Goal: Information Seeking & Learning: Check status

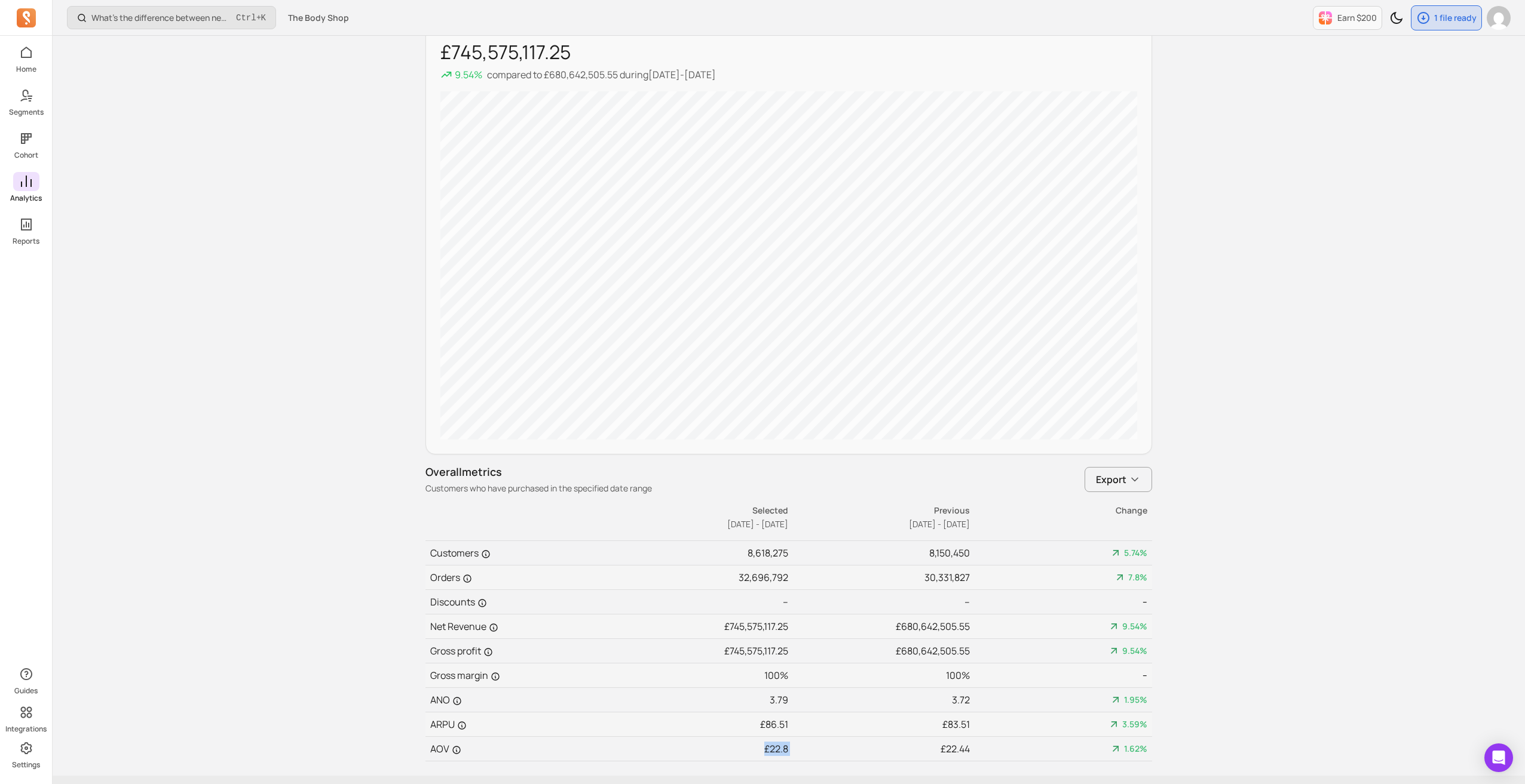
click at [15, 185] on span at bounding box center [26, 181] width 26 height 19
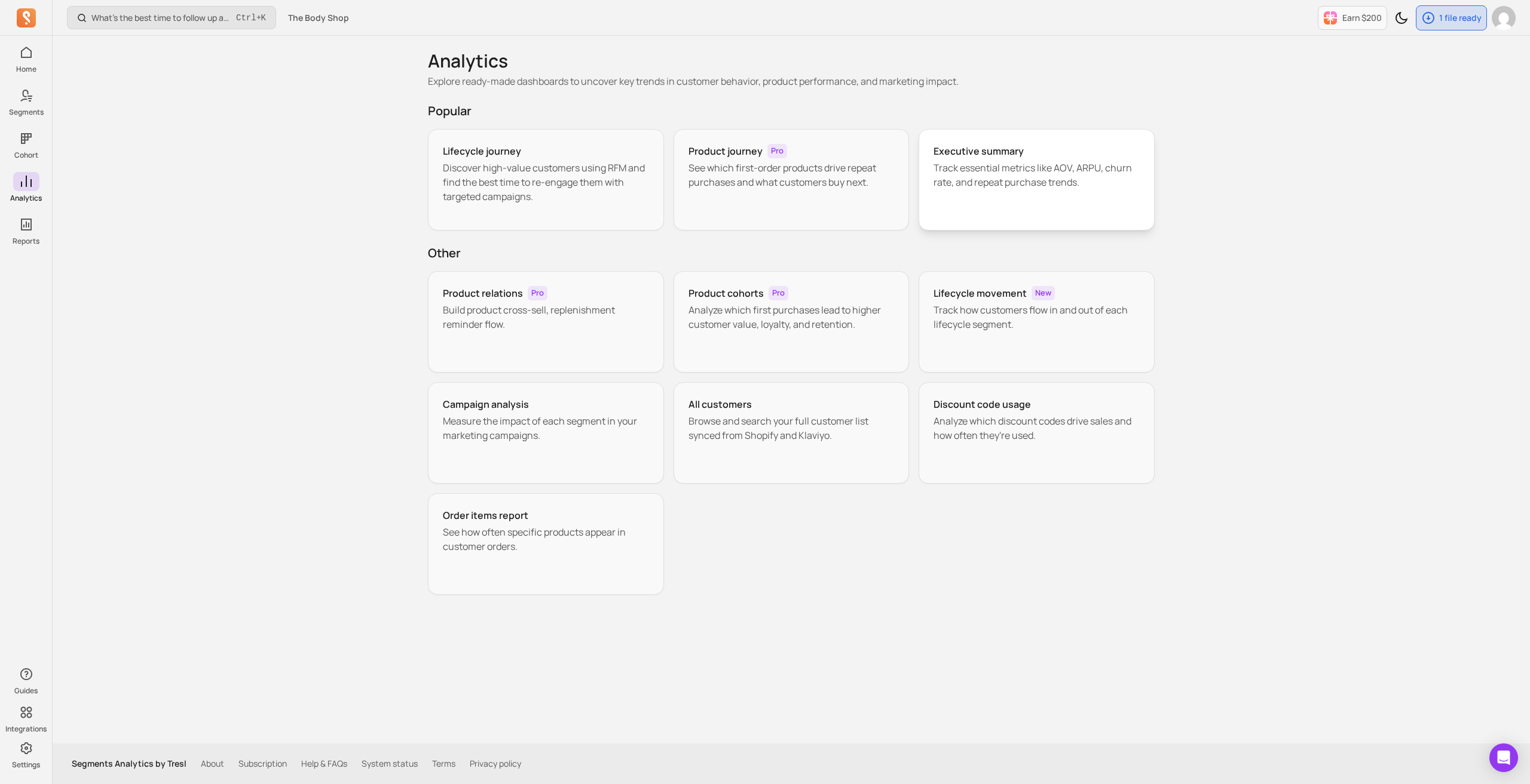
click at [985, 153] on h3 "Executive summary" at bounding box center [978, 151] width 90 height 14
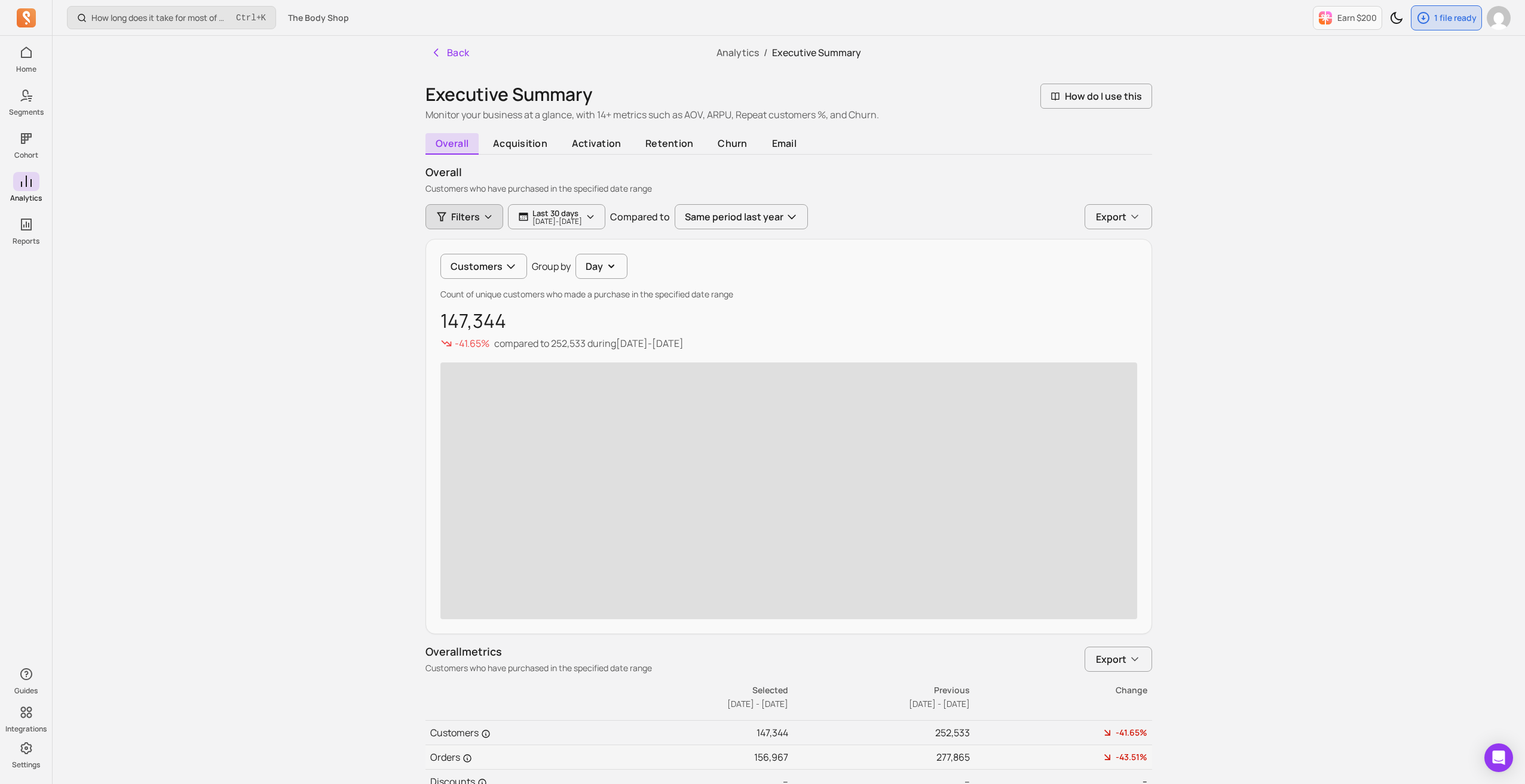
click at [470, 222] on span "Filters" at bounding box center [465, 217] width 29 height 14
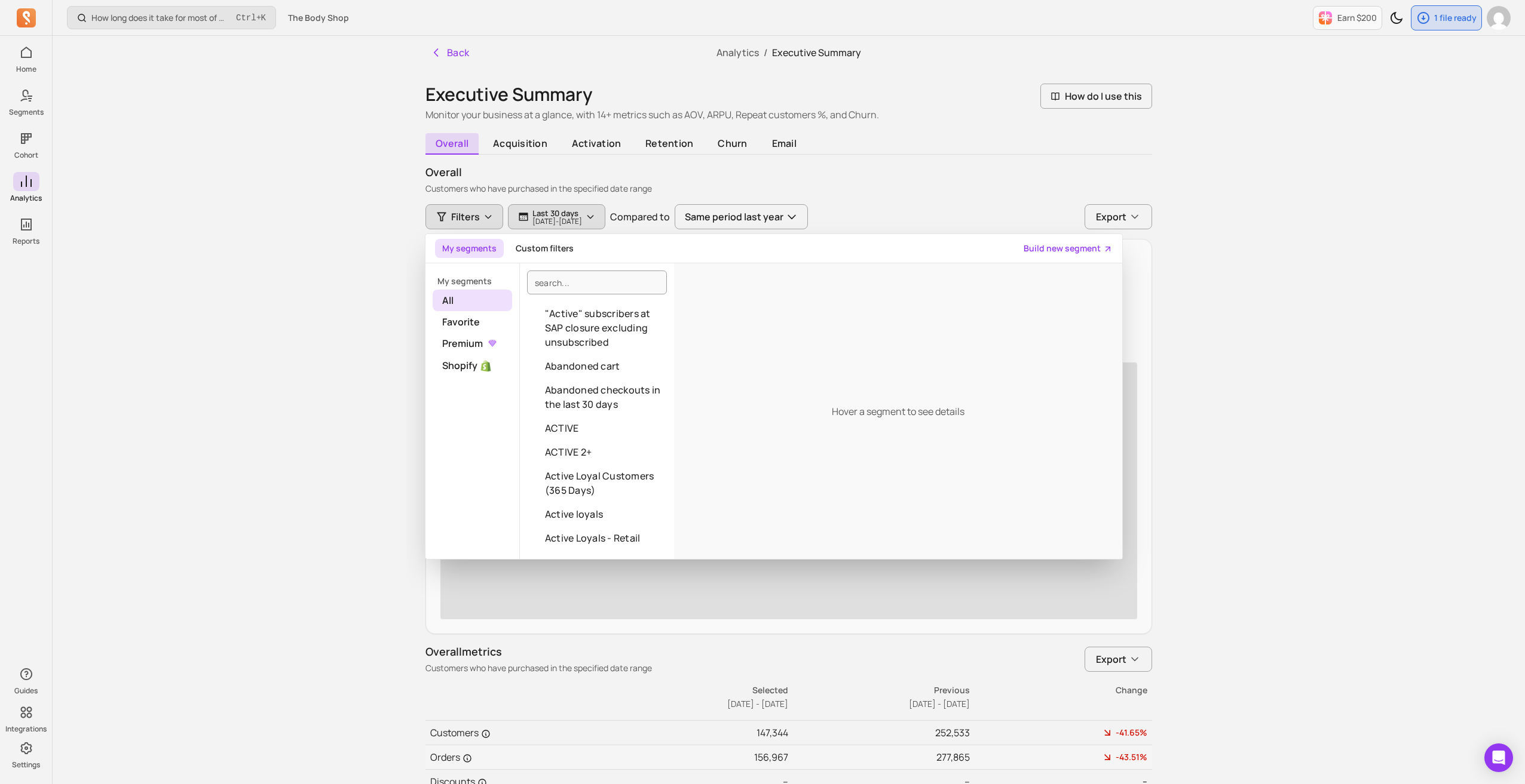
click at [563, 220] on p "[DATE] - [DATE]" at bounding box center [558, 221] width 50 height 7
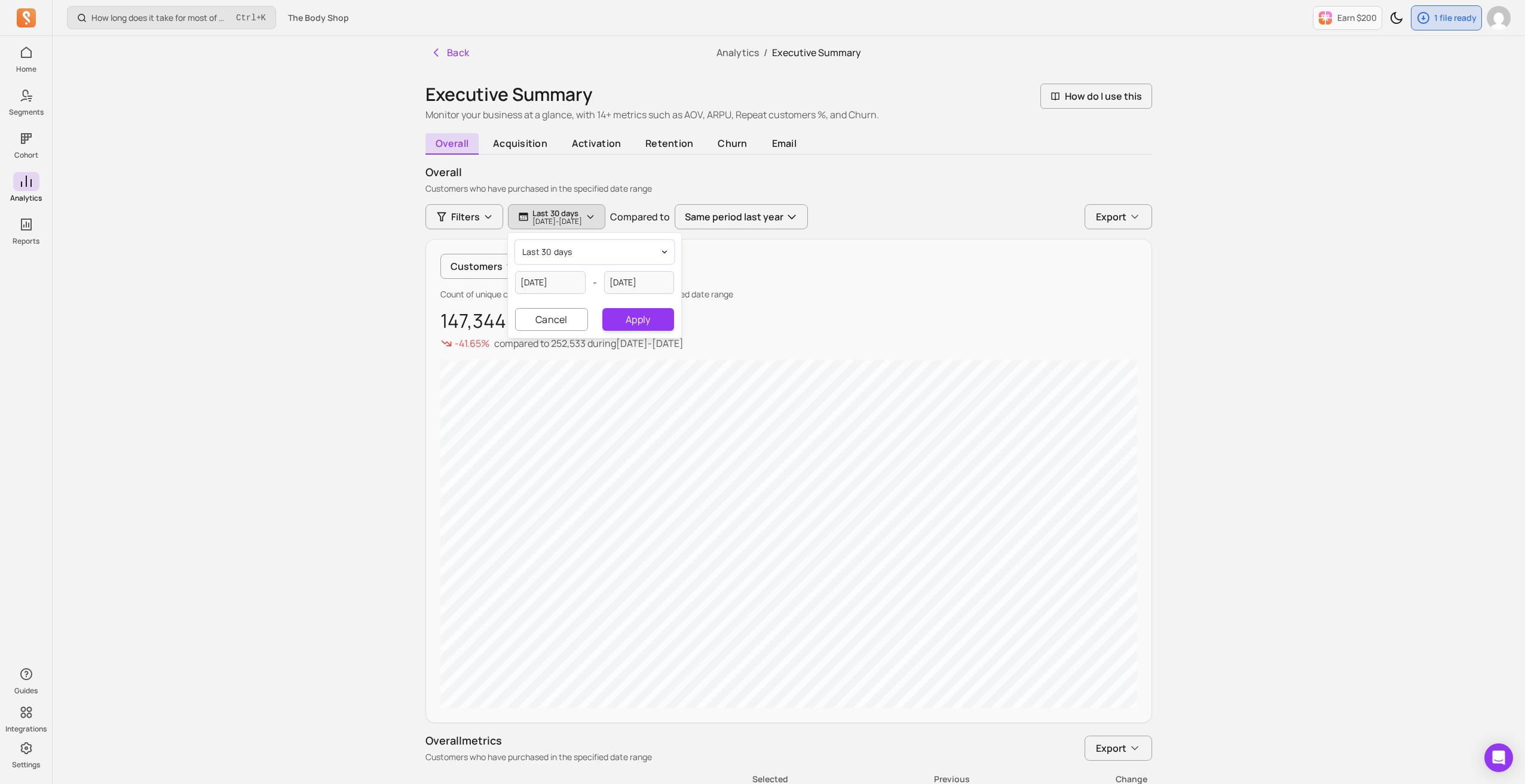
click at [574, 249] on button "last 30 days" at bounding box center [594, 252] width 159 height 24
click at [574, 327] on span "last 90 days" at bounding box center [570, 323] width 53 height 12
type input "[DATE]"
click at [667, 285] on input "[DATE]" at bounding box center [639, 282] width 71 height 23
select select "2025"
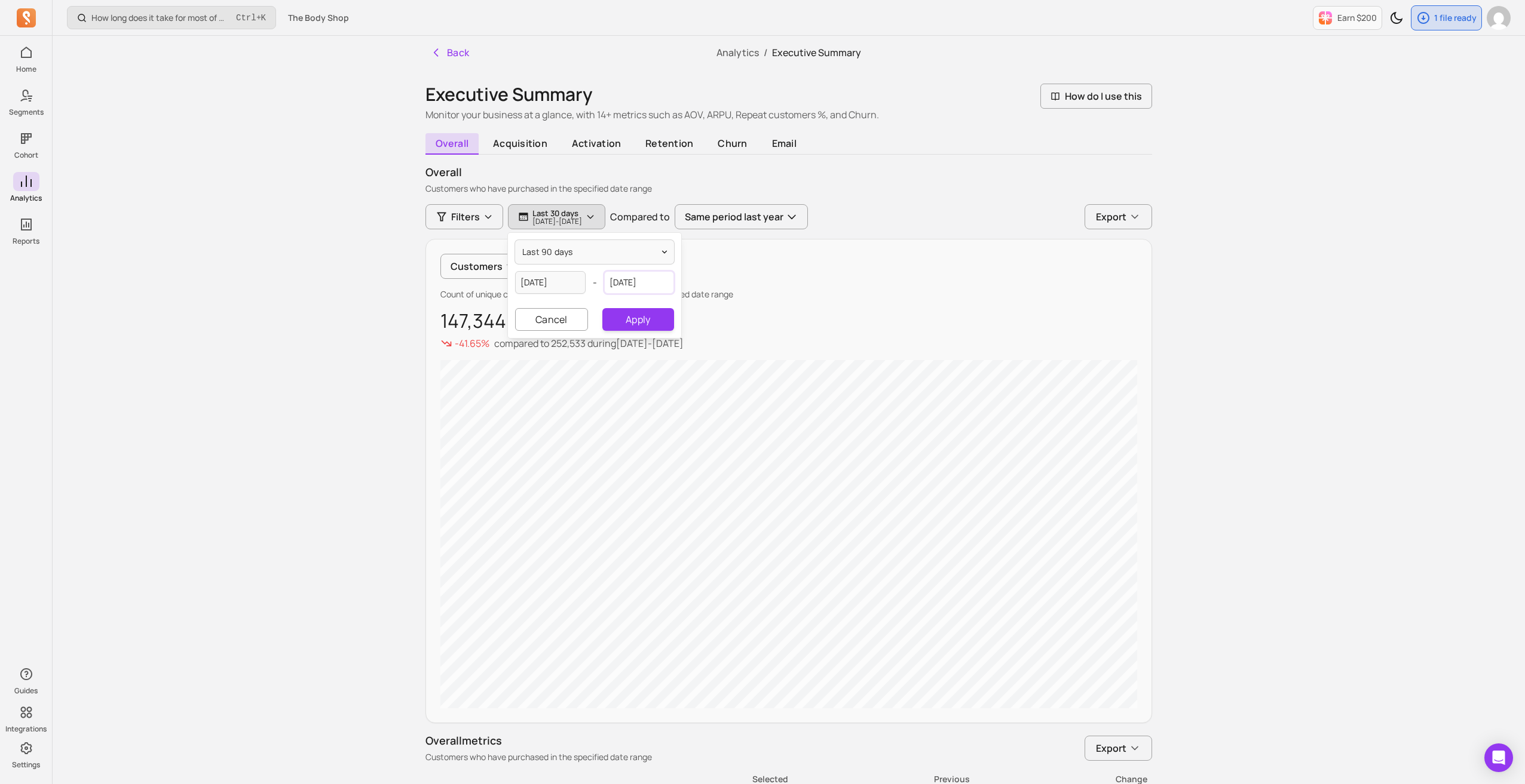
select select "September"
type input "[DATE]"
select select "2025"
select select "July"
click at [570, 282] on input "[DATE]" at bounding box center [550, 282] width 71 height 23
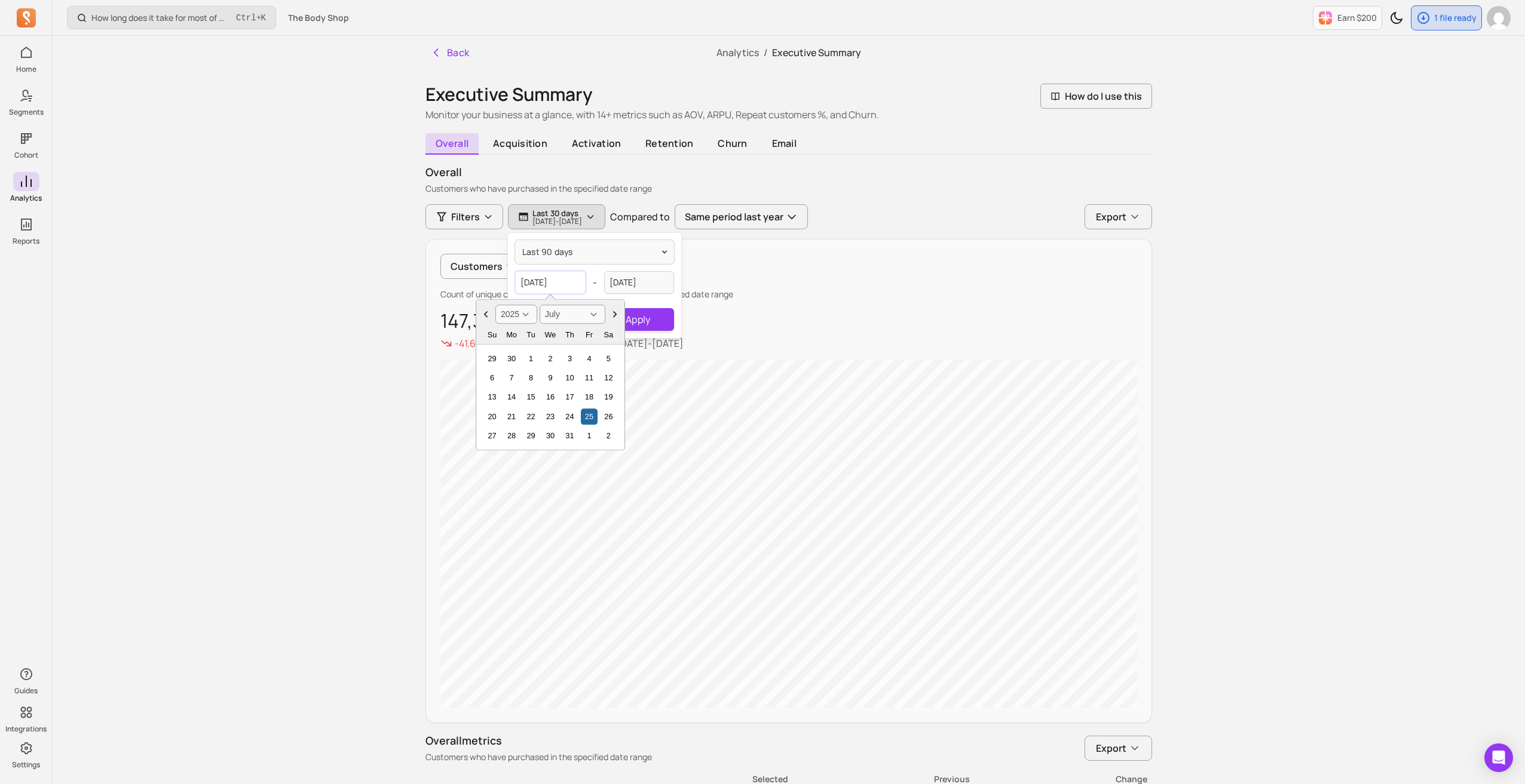
click at [552, 282] on input "[DATE]" at bounding box center [550, 282] width 71 height 23
type input "[DATE]"
select select "June"
type input "[DATE]"
click at [641, 318] on button "Apply" at bounding box center [638, 319] width 72 height 23
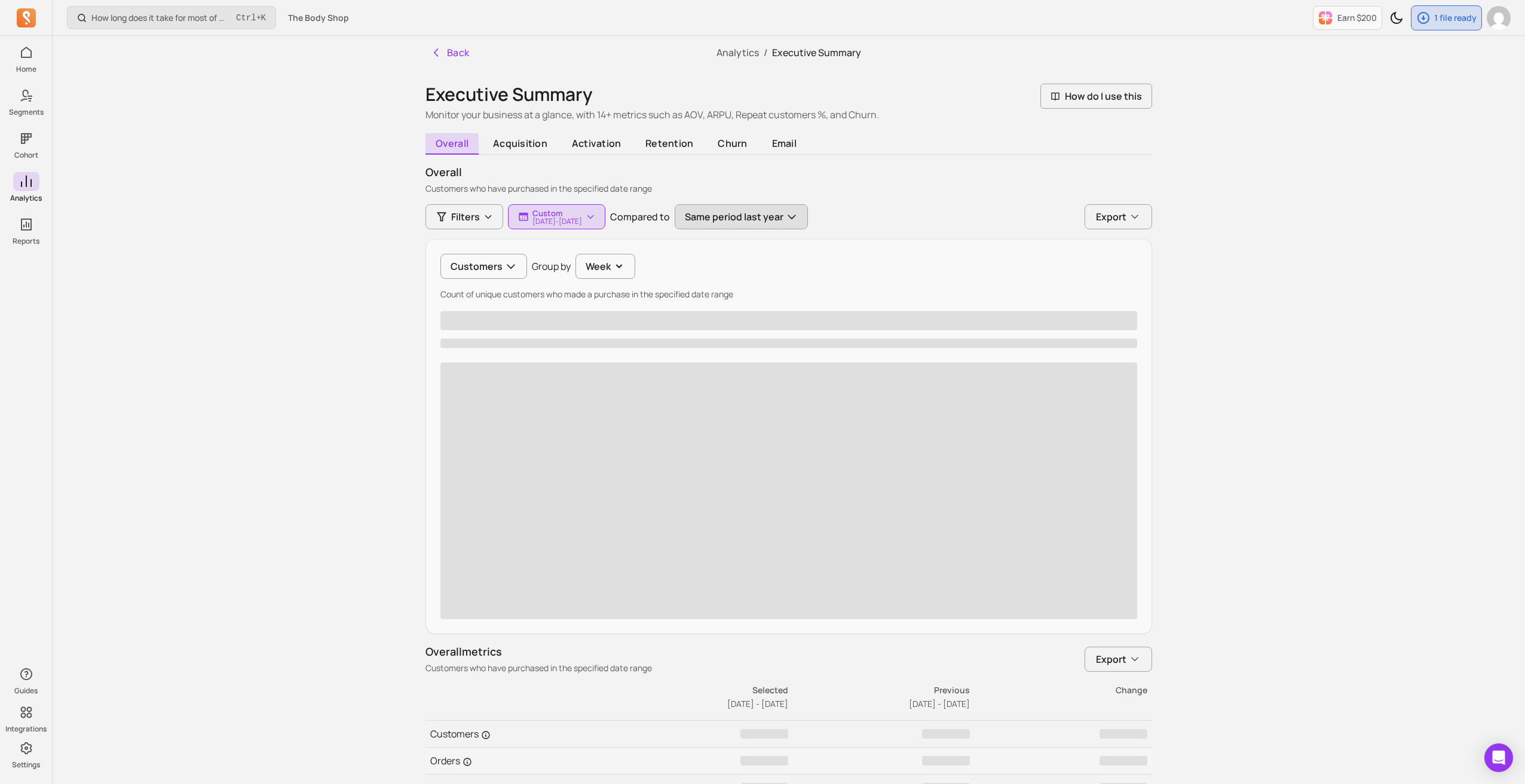
click at [779, 218] on button "Same period last year" at bounding box center [742, 217] width 133 height 25
drag, startPoint x: 780, startPoint y: 218, endPoint x: 794, endPoint y: 224, distance: 15.2
click at [779, 219] on button "Same period last year" at bounding box center [744, 217] width 133 height 25
click at [597, 265] on button "Week" at bounding box center [605, 265] width 60 height 25
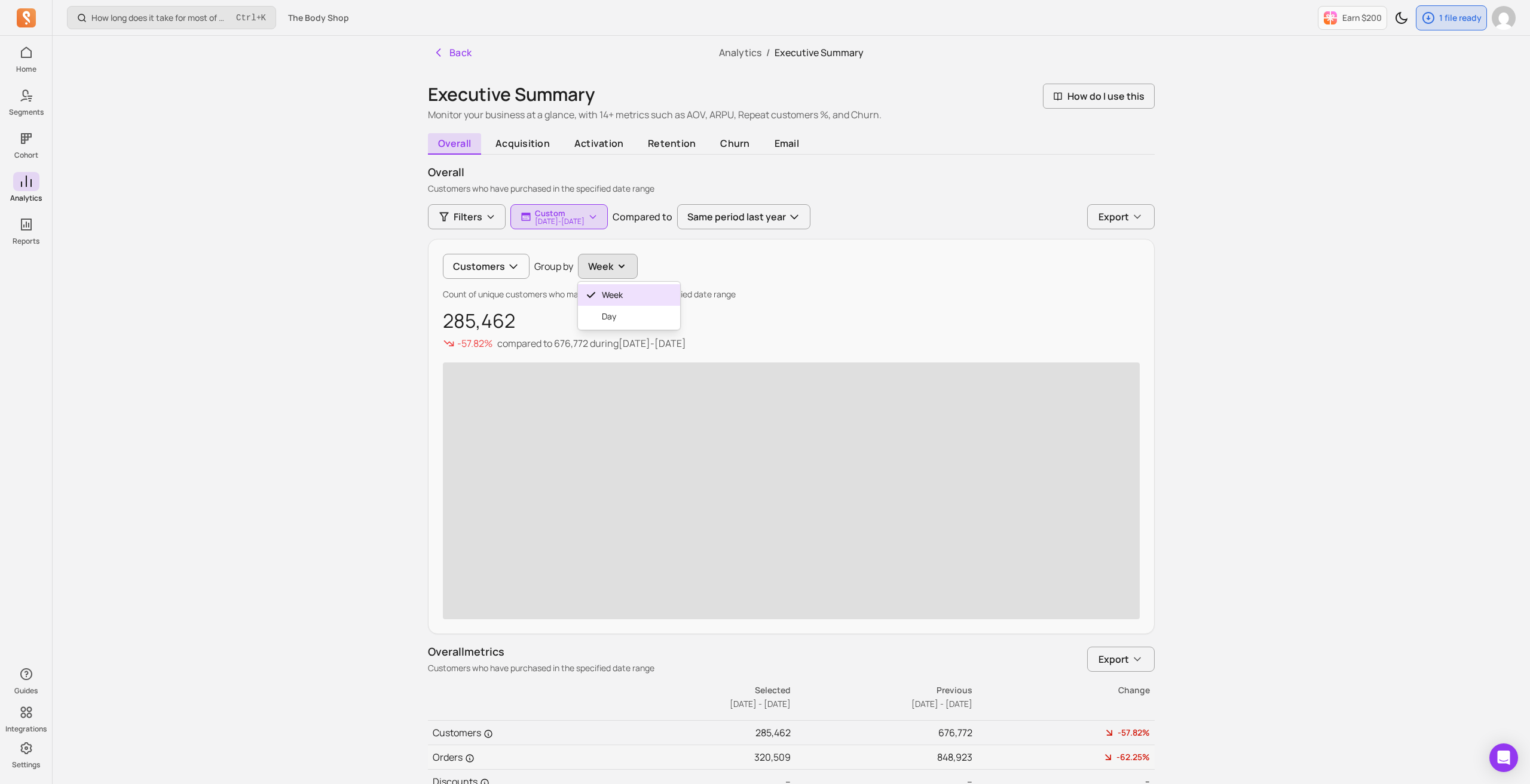
click at [598, 267] on button "Week" at bounding box center [607, 265] width 60 height 25
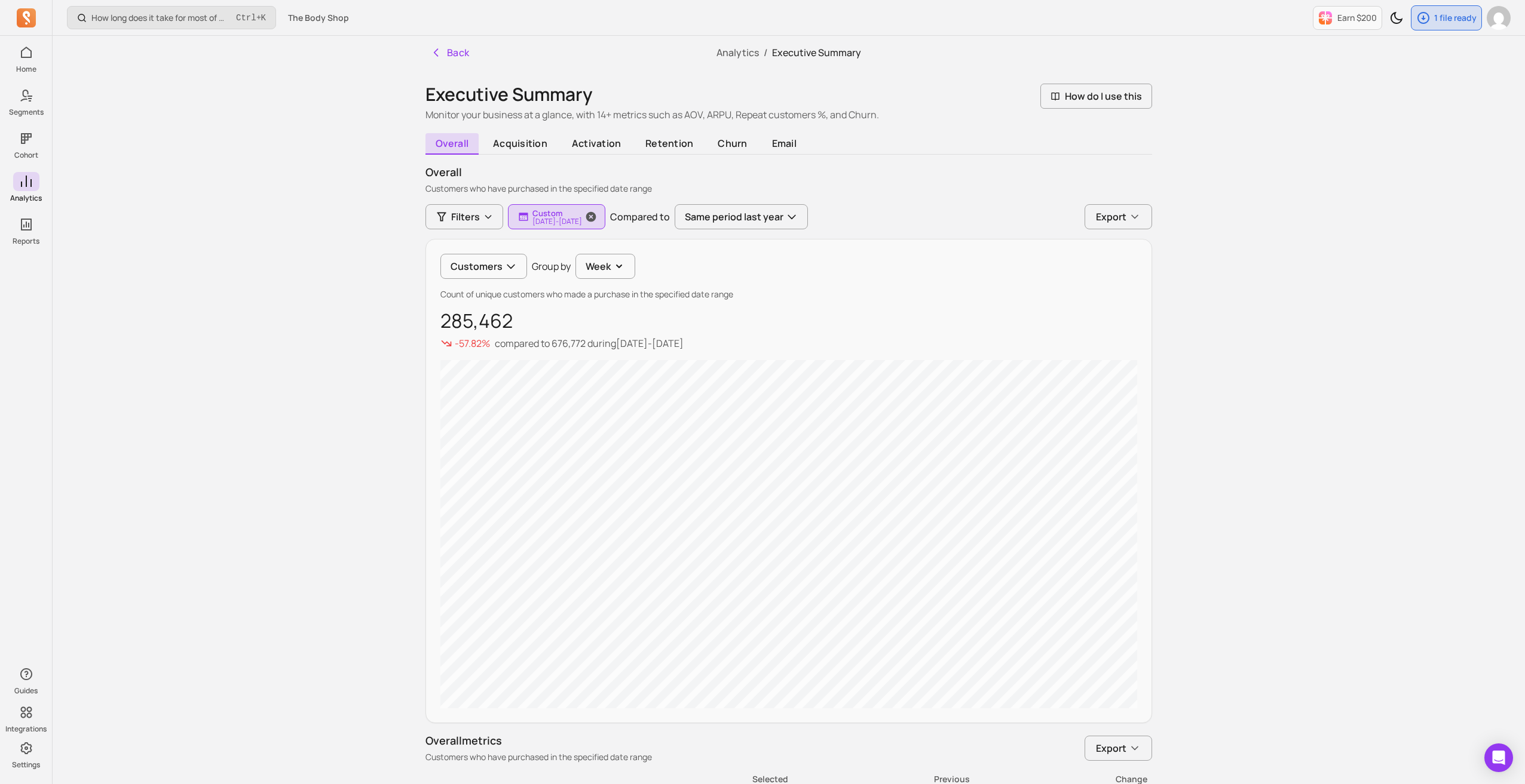
click at [555, 223] on p "[DATE] - [DATE]" at bounding box center [558, 221] width 50 height 7
click at [572, 286] on input "[DATE]" at bounding box center [550, 282] width 71 height 23
select select "2025"
select select "June"
type input "[DATE]"
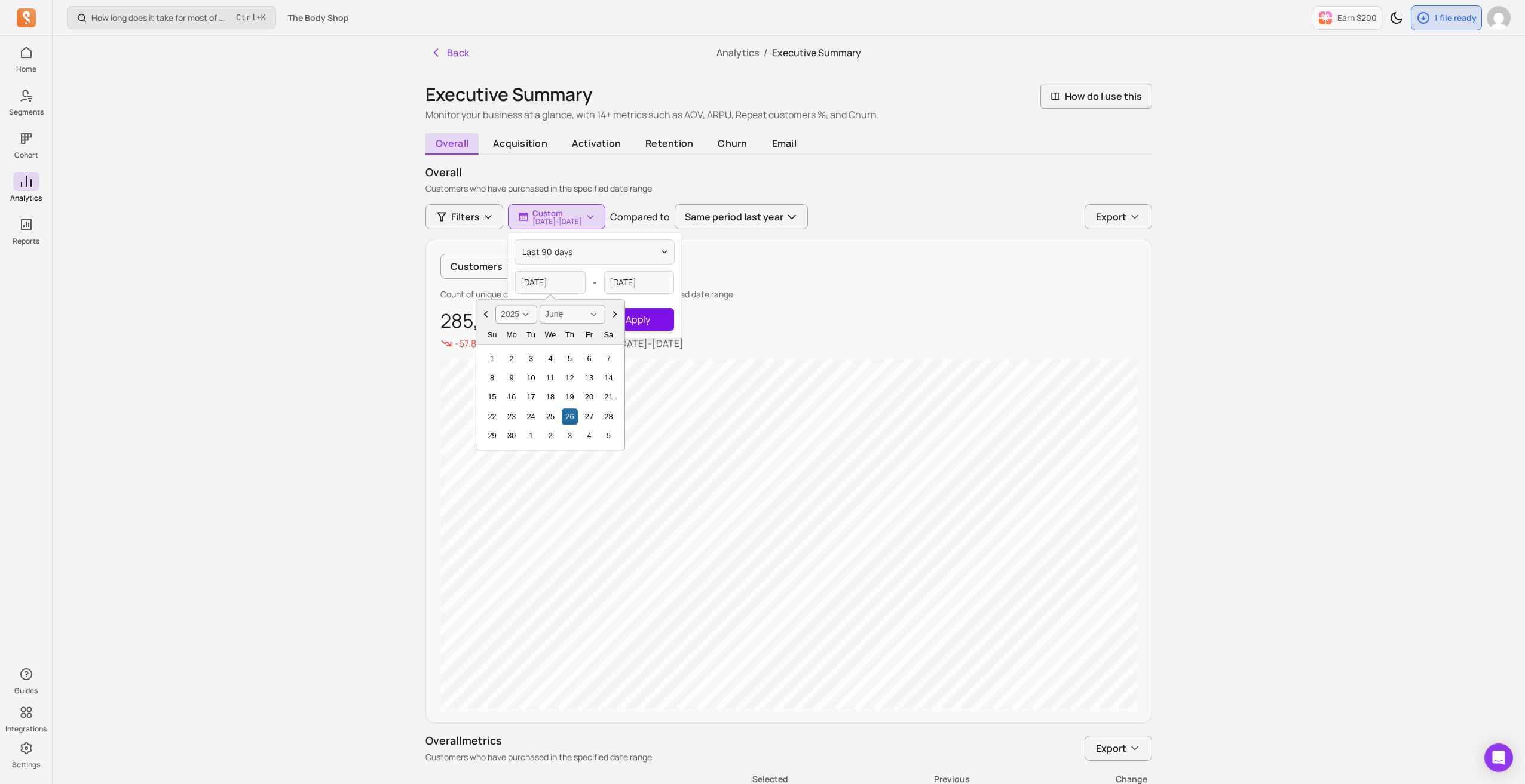
click at [660, 316] on button "Apply" at bounding box center [638, 319] width 72 height 23
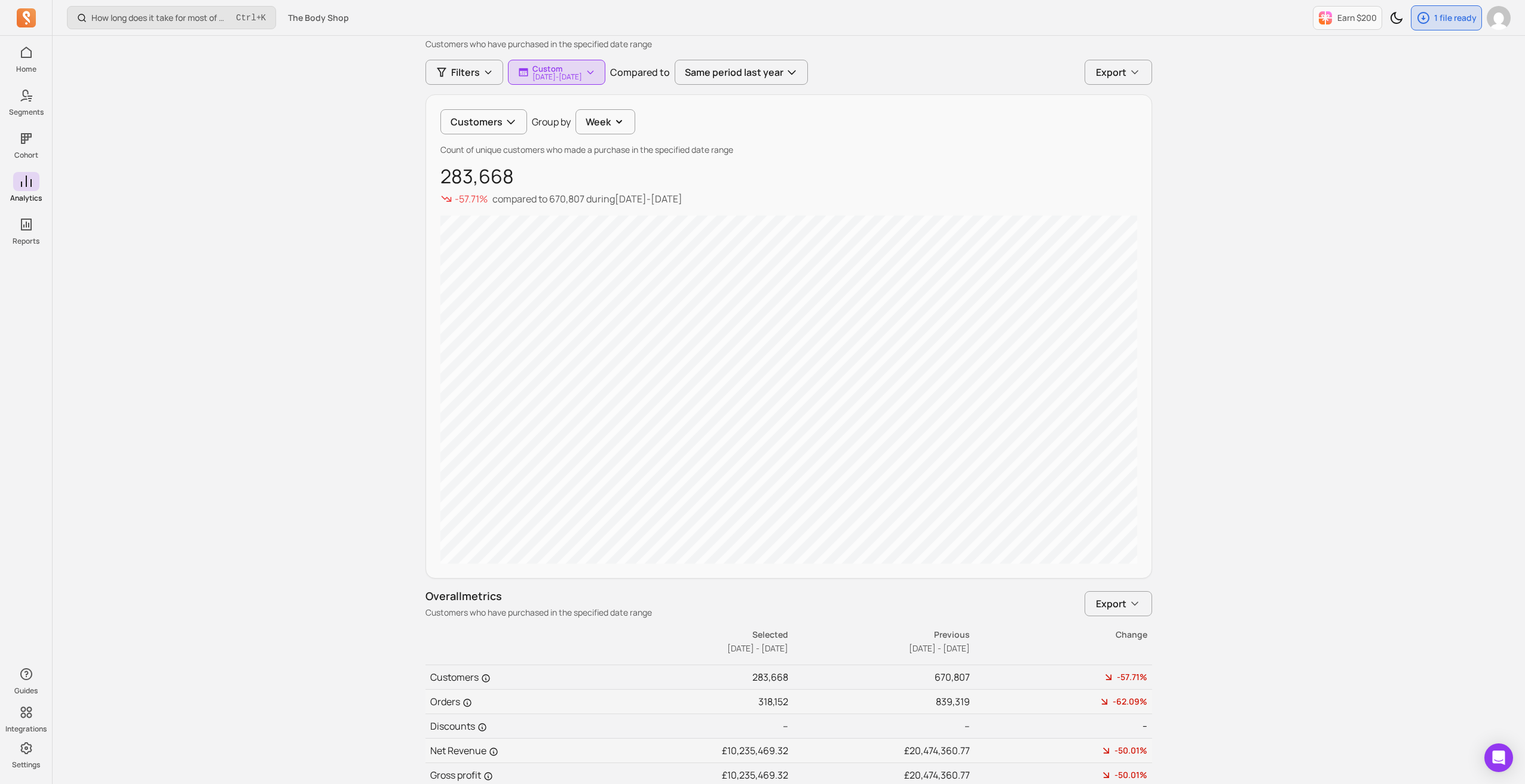
scroll to position [29, 0]
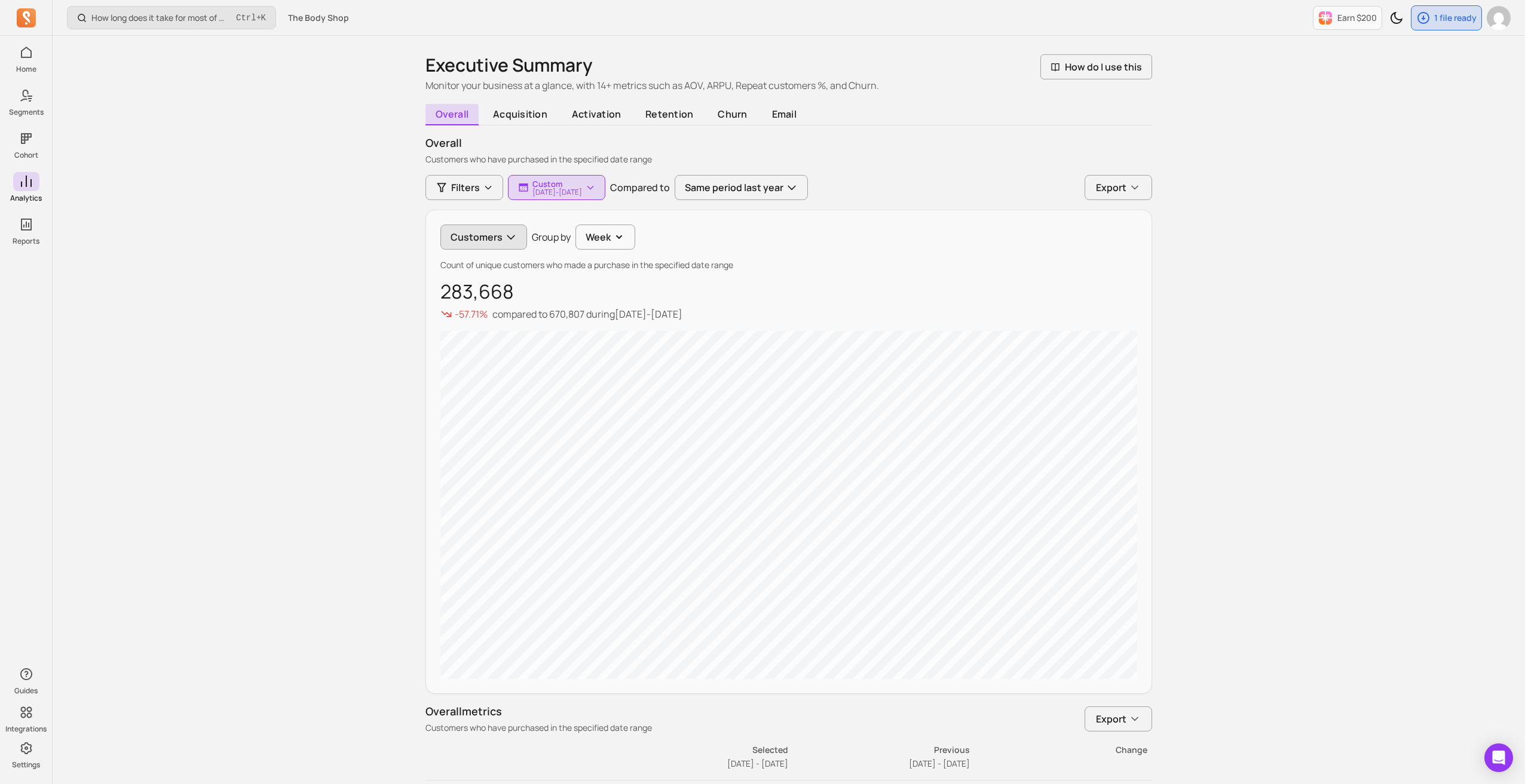
click at [480, 238] on button "Customers" at bounding box center [483, 236] width 86 height 25
click at [480, 238] on button "Customers" at bounding box center [485, 236] width 86 height 25
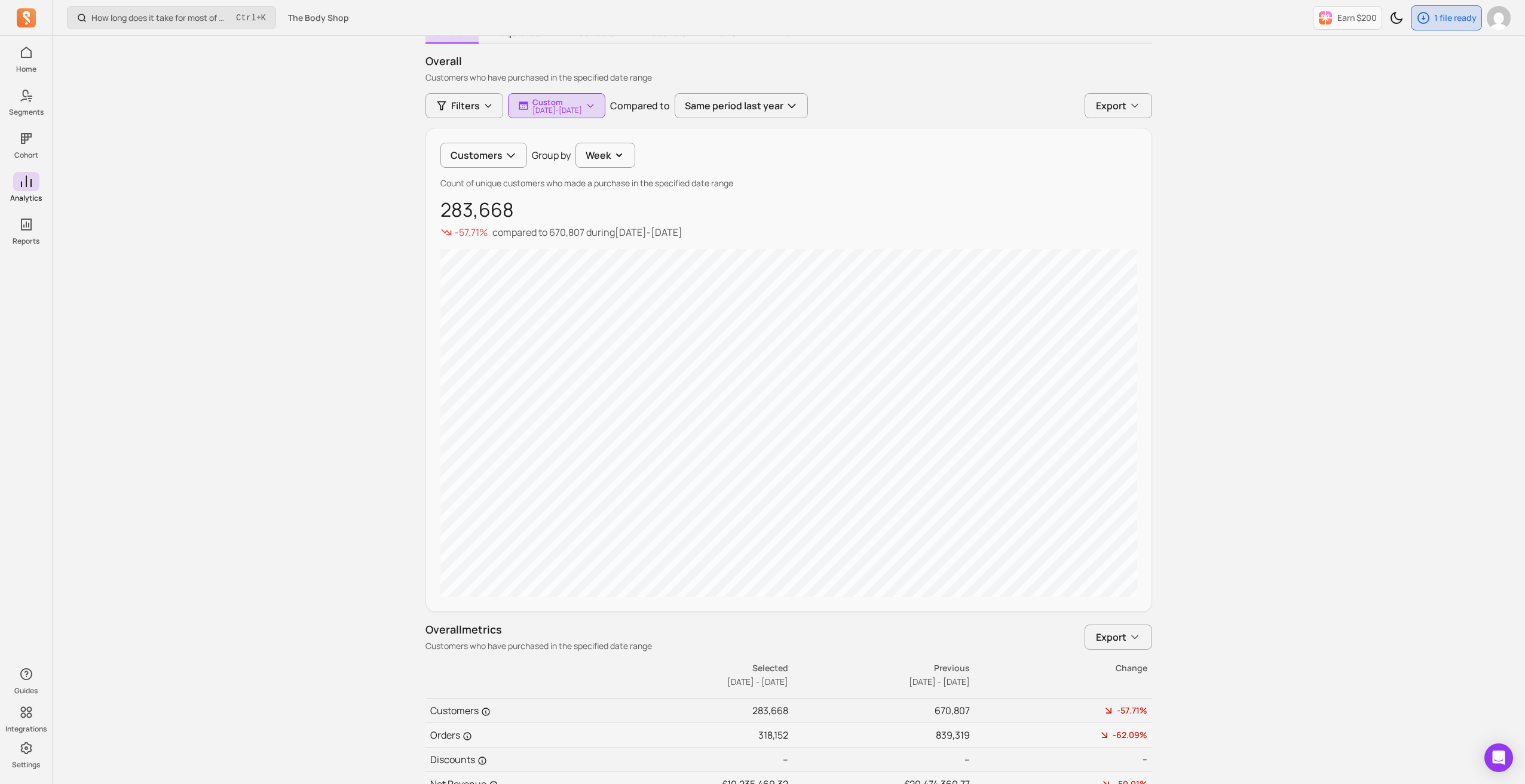
scroll to position [89, 0]
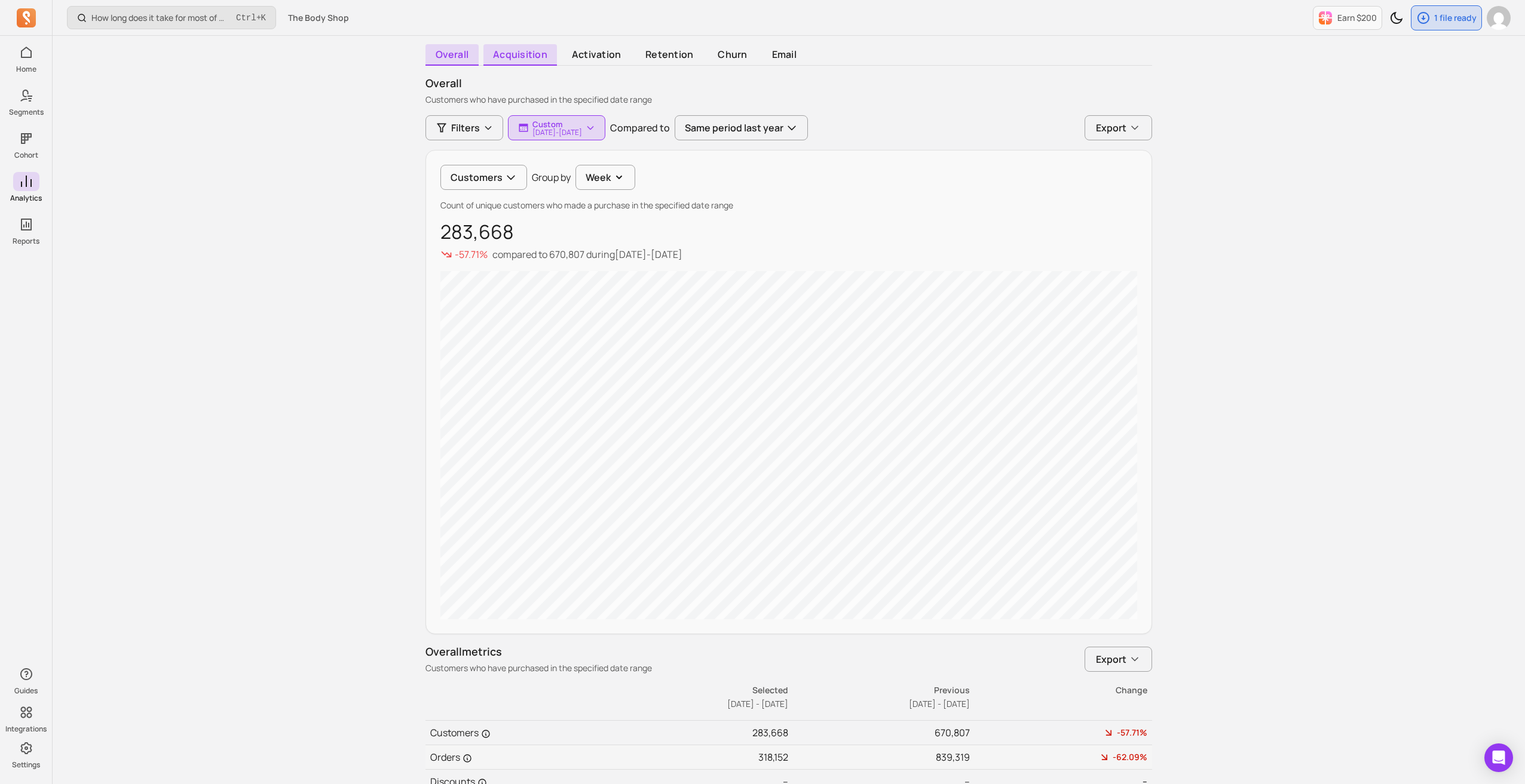
click at [547, 51] on span "acquisition" at bounding box center [520, 55] width 75 height 22
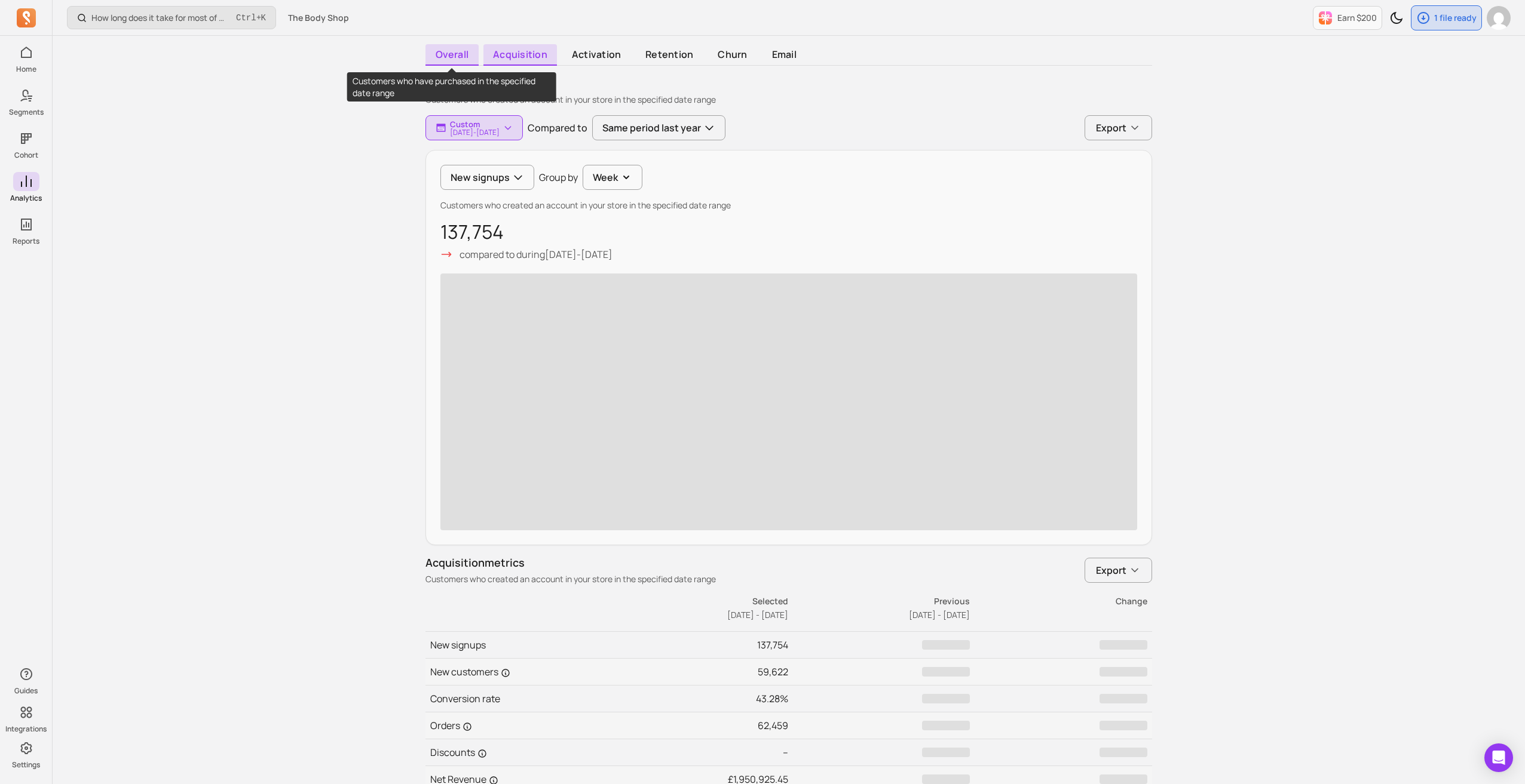
click at [466, 55] on span "overall" at bounding box center [451, 55] width 53 height 22
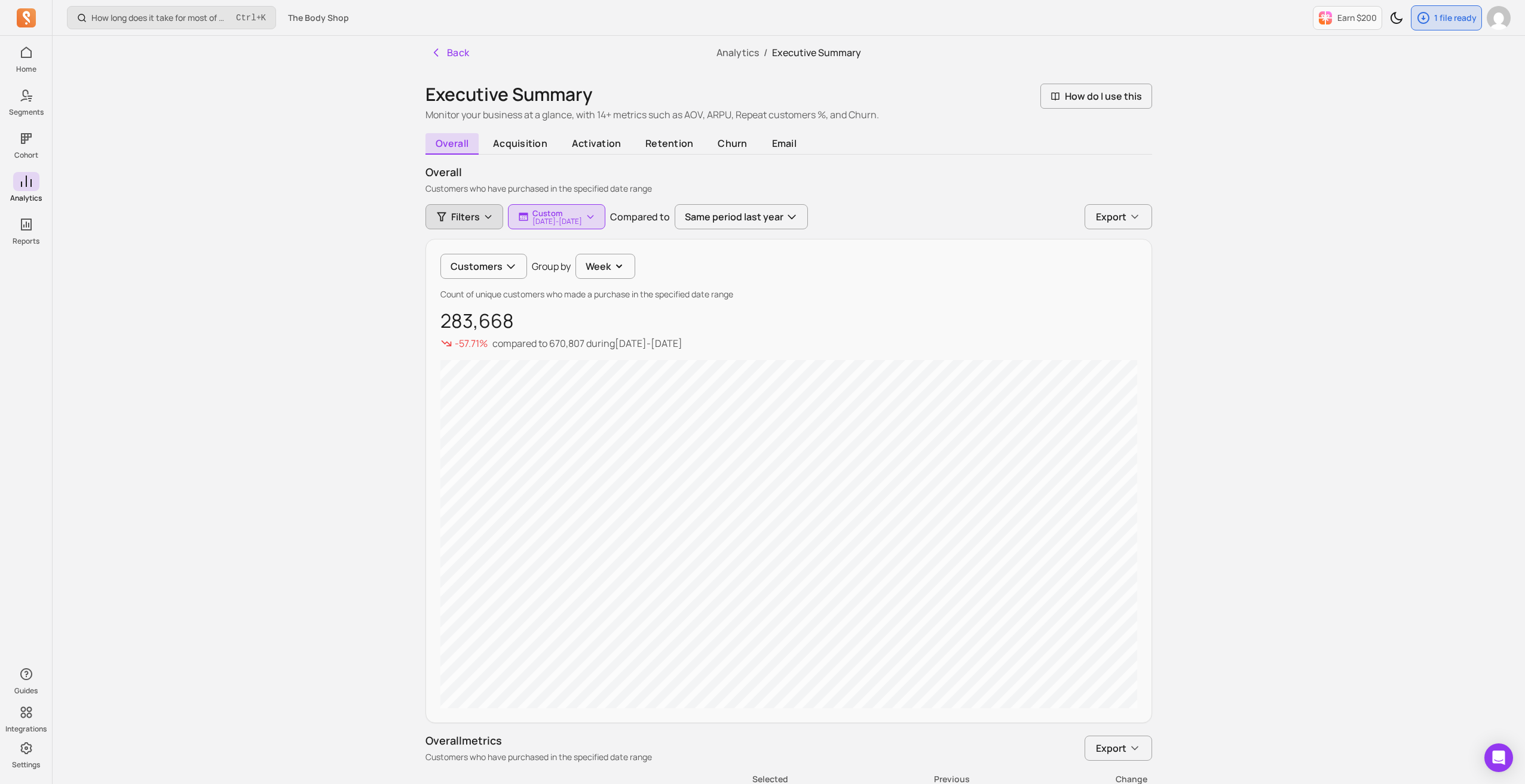
click at [472, 219] on span "Filters" at bounding box center [465, 217] width 29 height 14
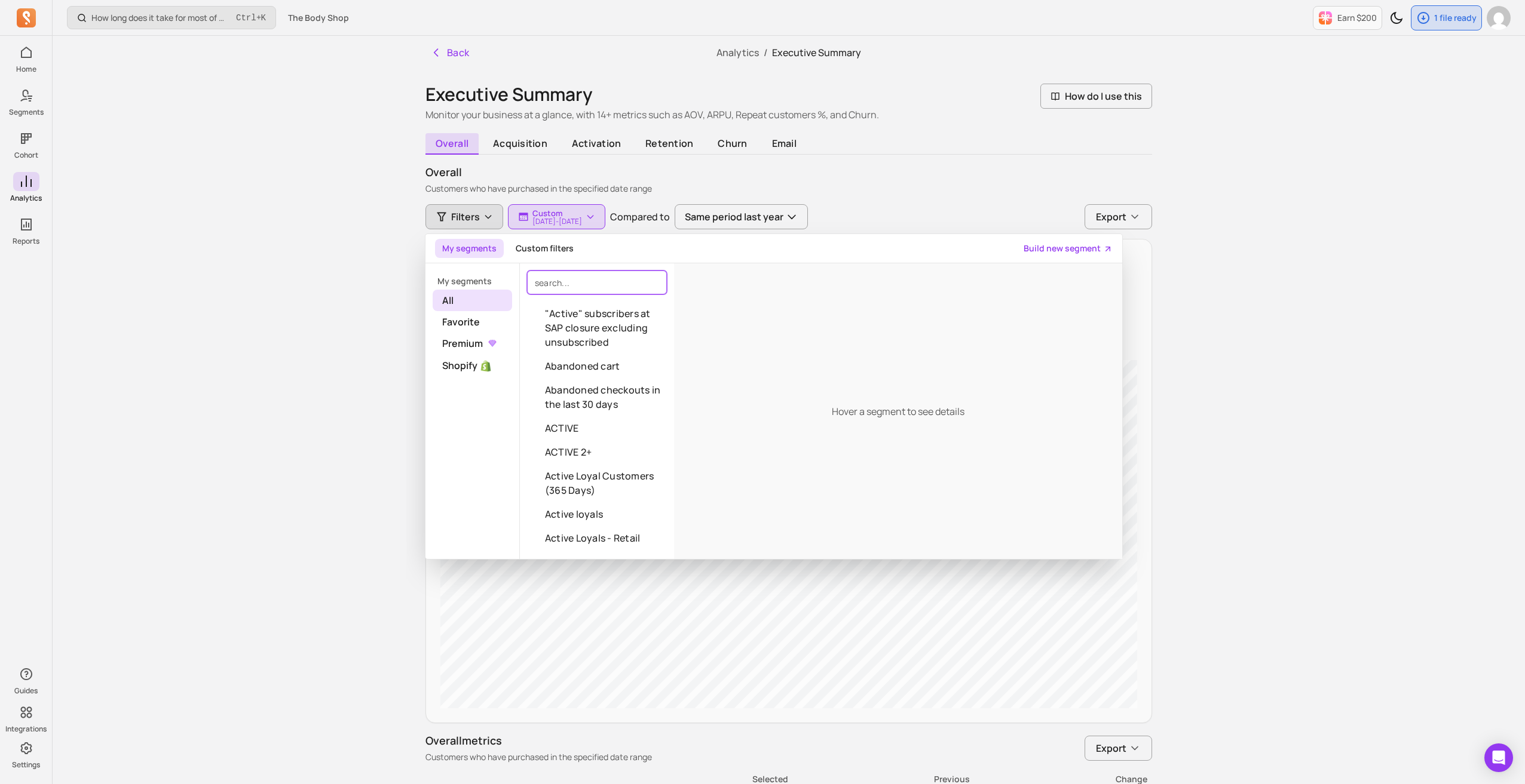
click at [552, 280] on input "search" at bounding box center [596, 282] width 140 height 24
type input "cha"
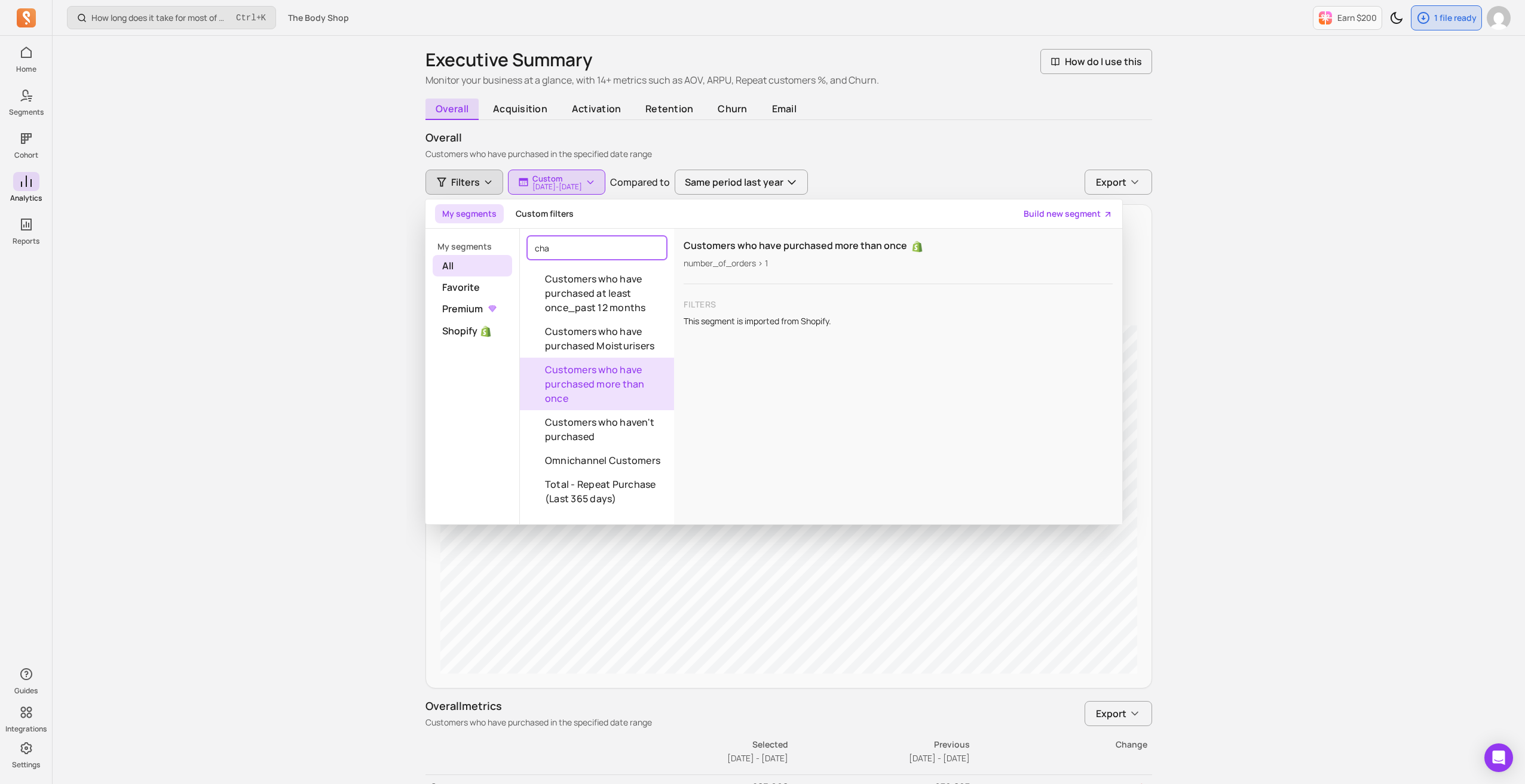
scroll to position [60, 0]
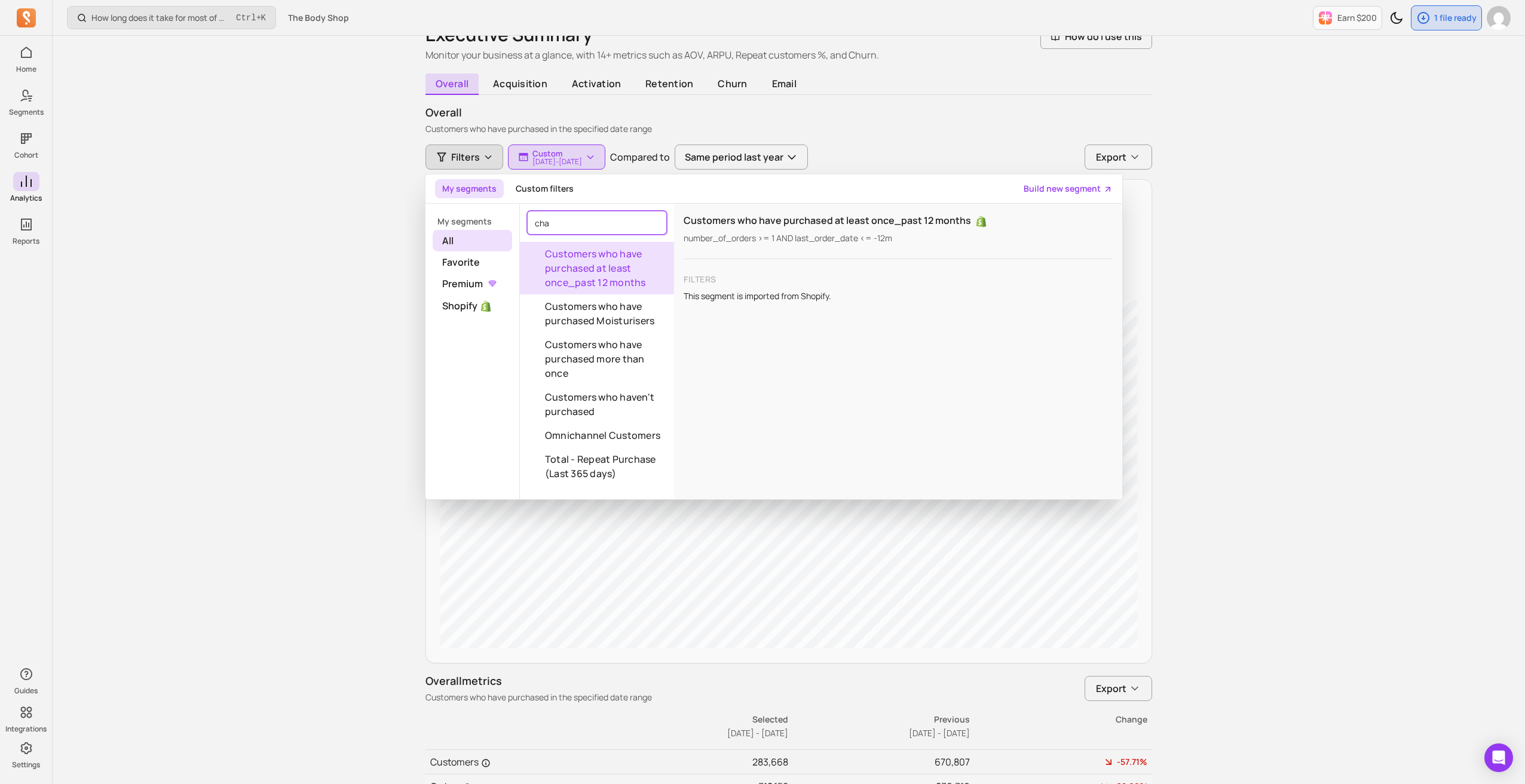
drag, startPoint x: 562, startPoint y: 226, endPoint x: 512, endPoint y: 223, distance: 50.1
click at [512, 223] on div "My segments All Favorite Premium Shopify cha Customers who have purchased at le…" at bounding box center [773, 352] width 697 height 296
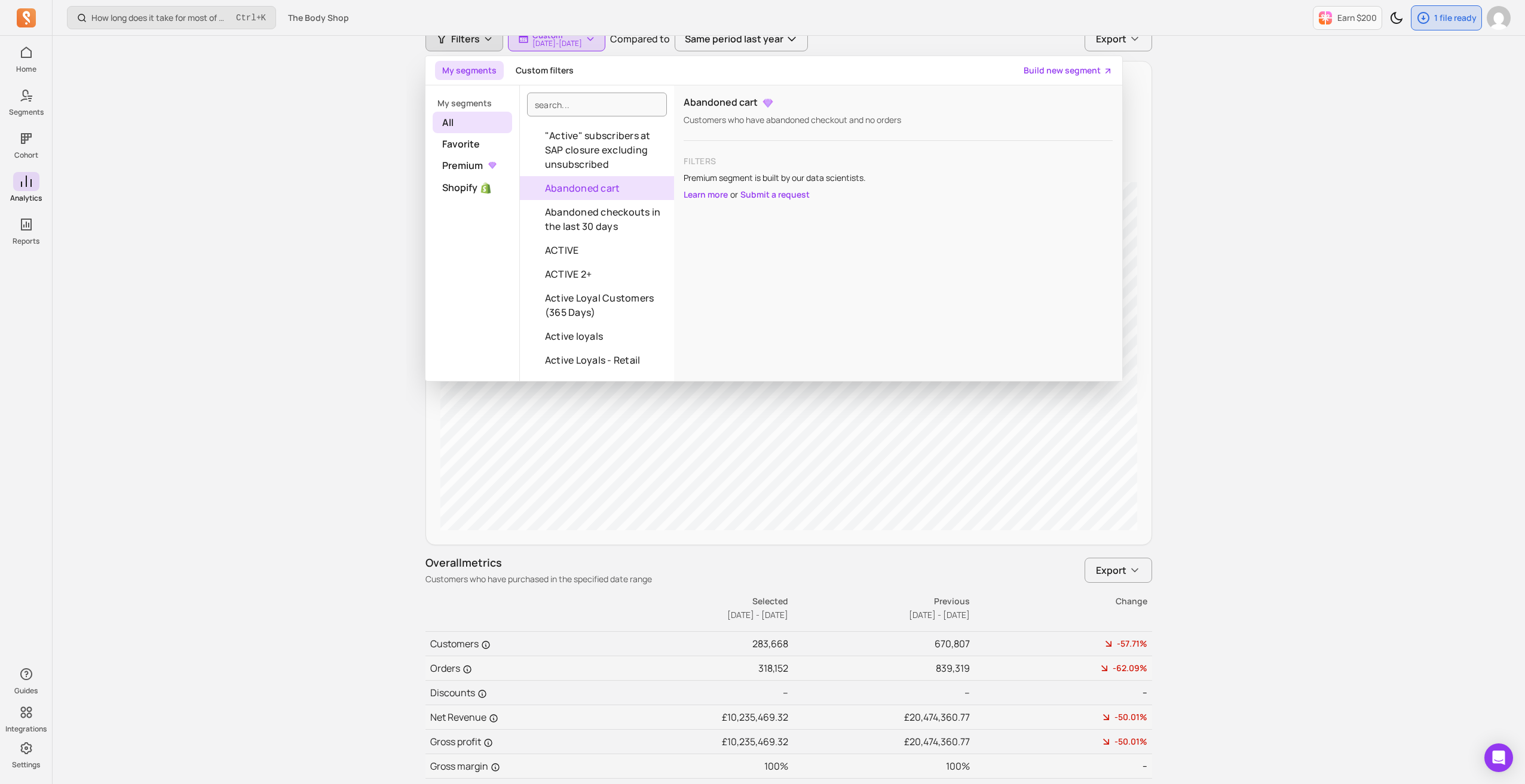
scroll to position [118, 0]
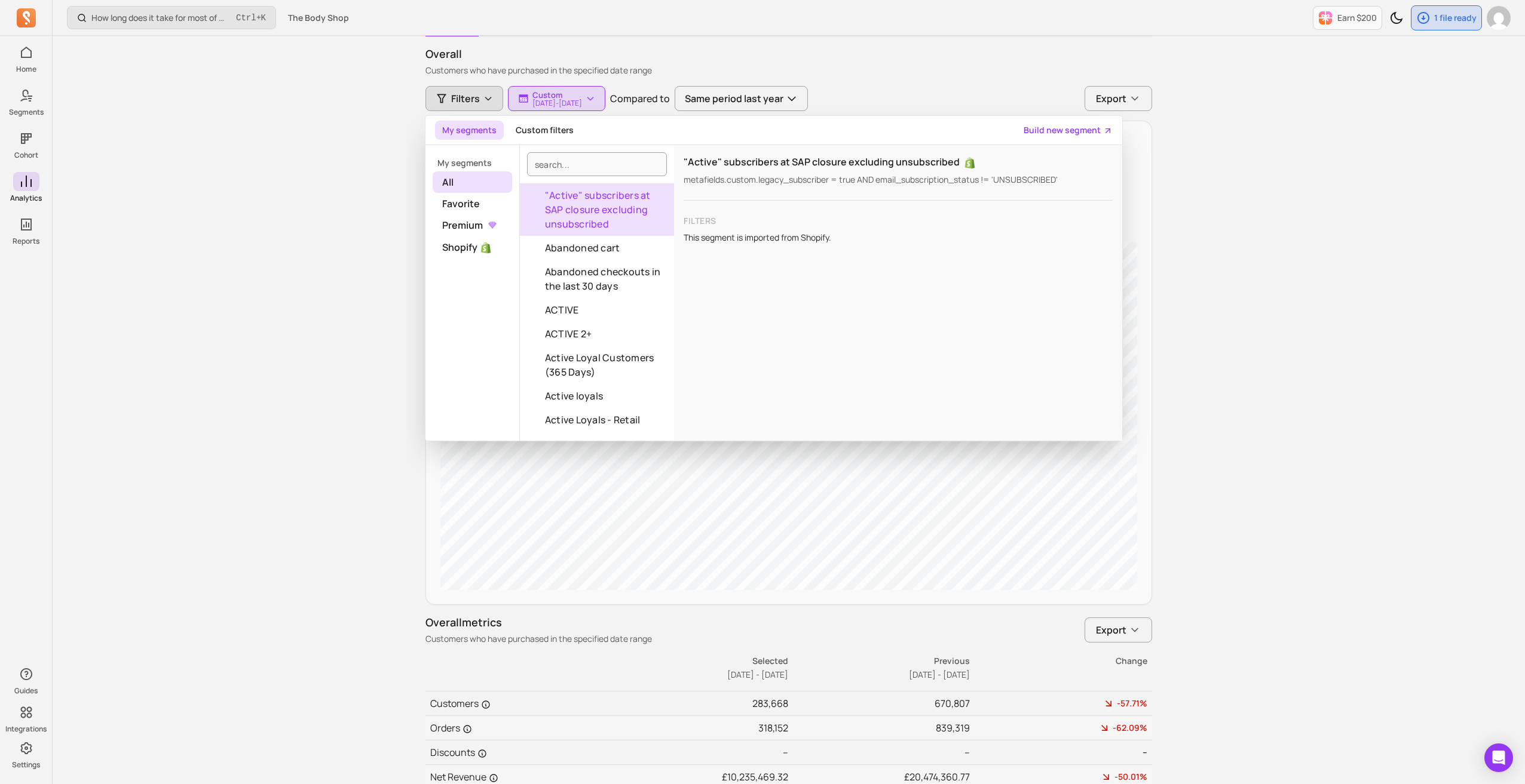
drag, startPoint x: 1210, startPoint y: 336, endPoint x: 1211, endPoint y: 344, distance: 8.1
click at [1210, 336] on div "How long does it take for most of my customers to buy again? Ctrl + K The Body …" at bounding box center [788, 424] width 1472 height 1085
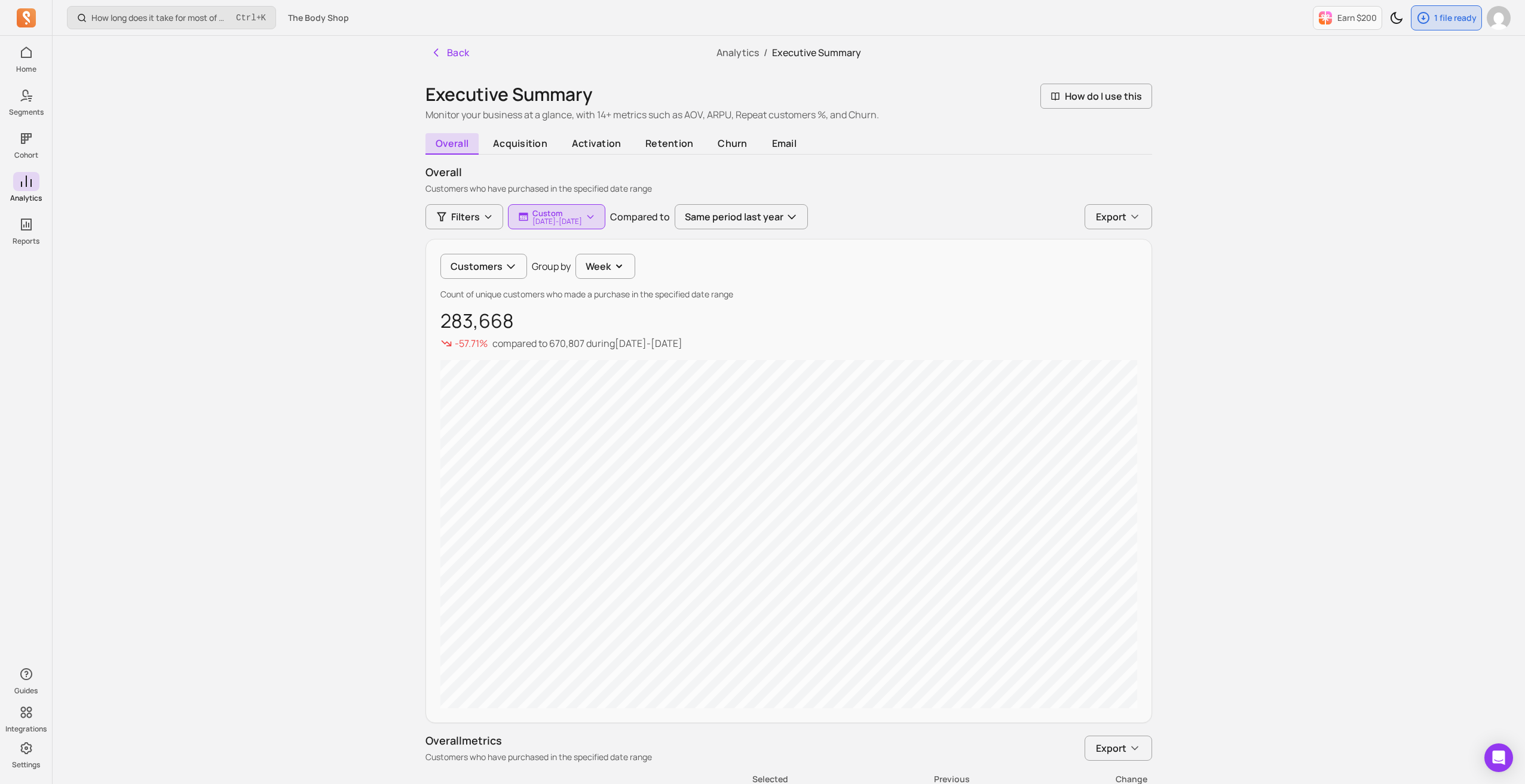
scroll to position [0, 0]
click at [474, 216] on span "Filters" at bounding box center [465, 217] width 29 height 14
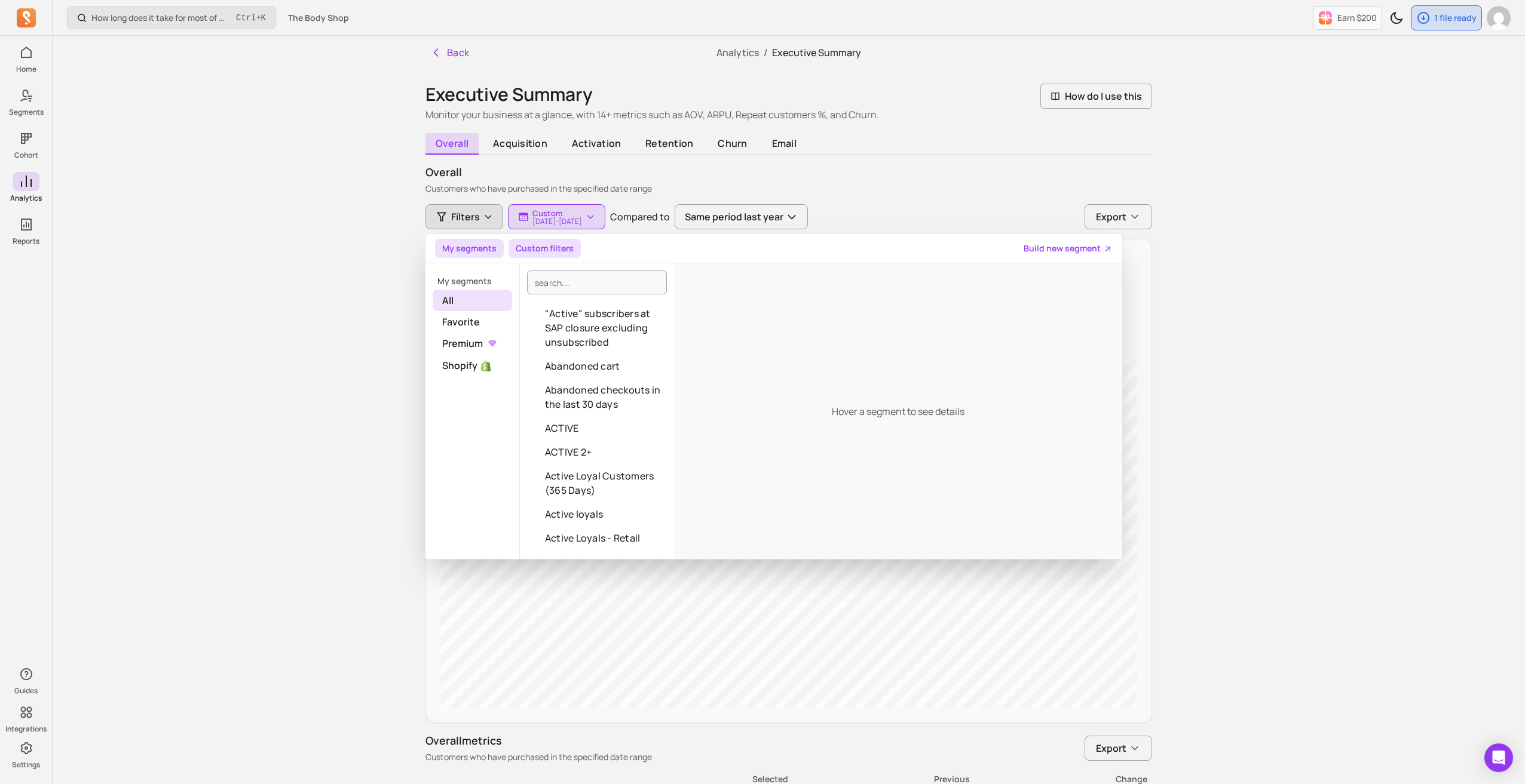
click at [522, 246] on button "Custom filters" at bounding box center [544, 247] width 73 height 19
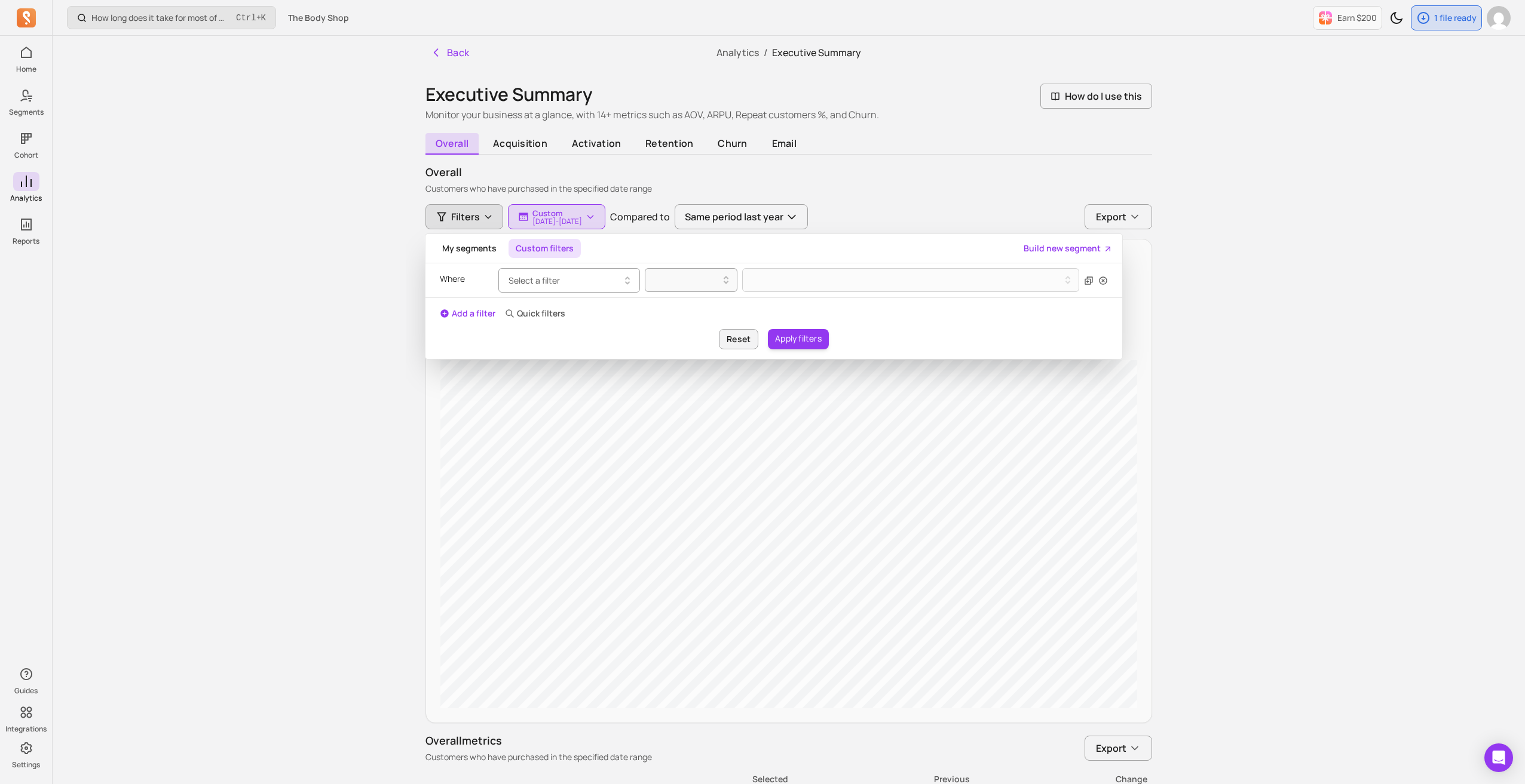
click at [563, 286] on button "Select a filter" at bounding box center [569, 280] width 141 height 25
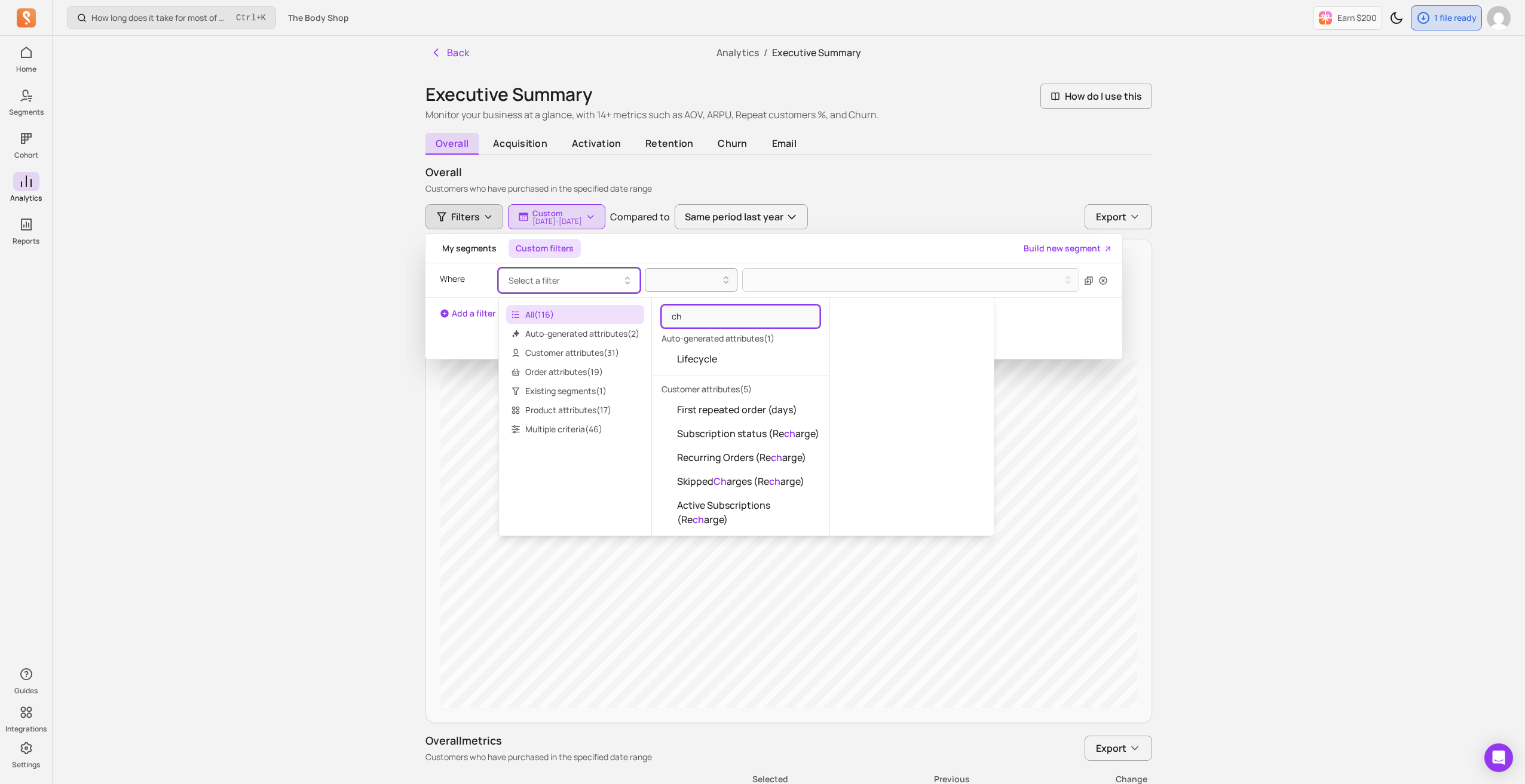
type input "c"
type input "s"
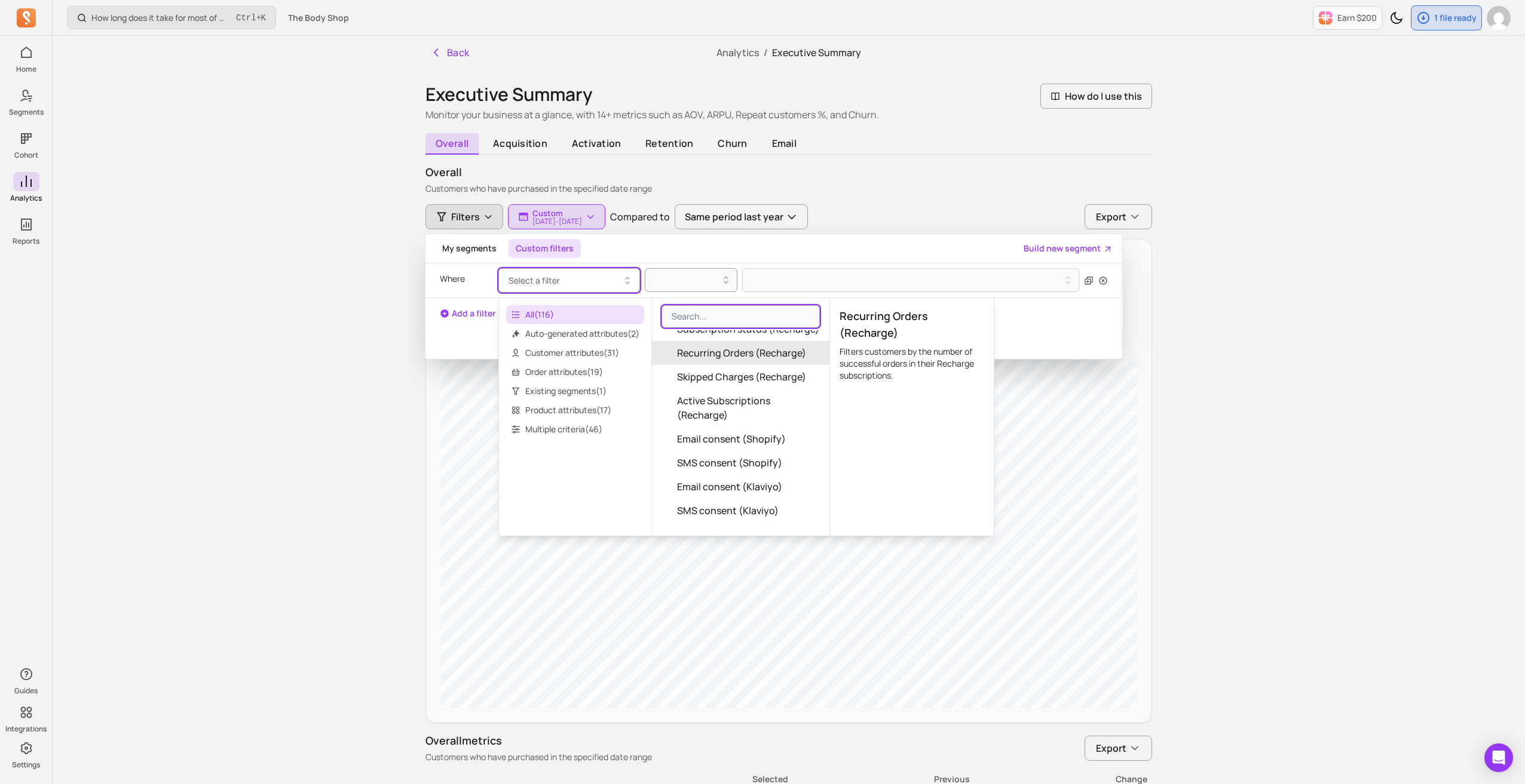
scroll to position [478, 0]
click at [601, 353] on span "Customer attributes ( 31 )" at bounding box center [575, 353] width 138 height 19
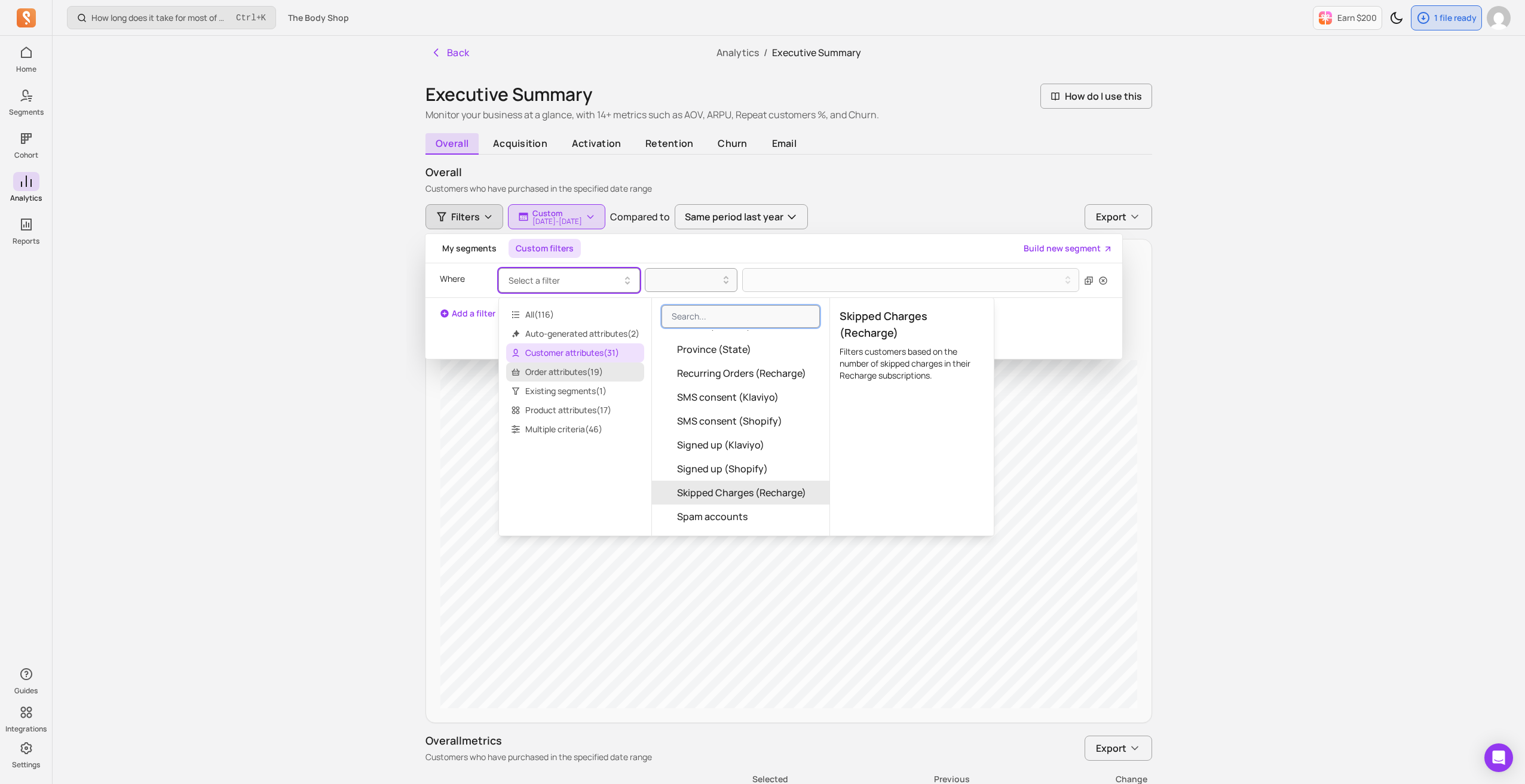
click at [597, 374] on span "Order attributes ( 19 )" at bounding box center [575, 372] width 138 height 19
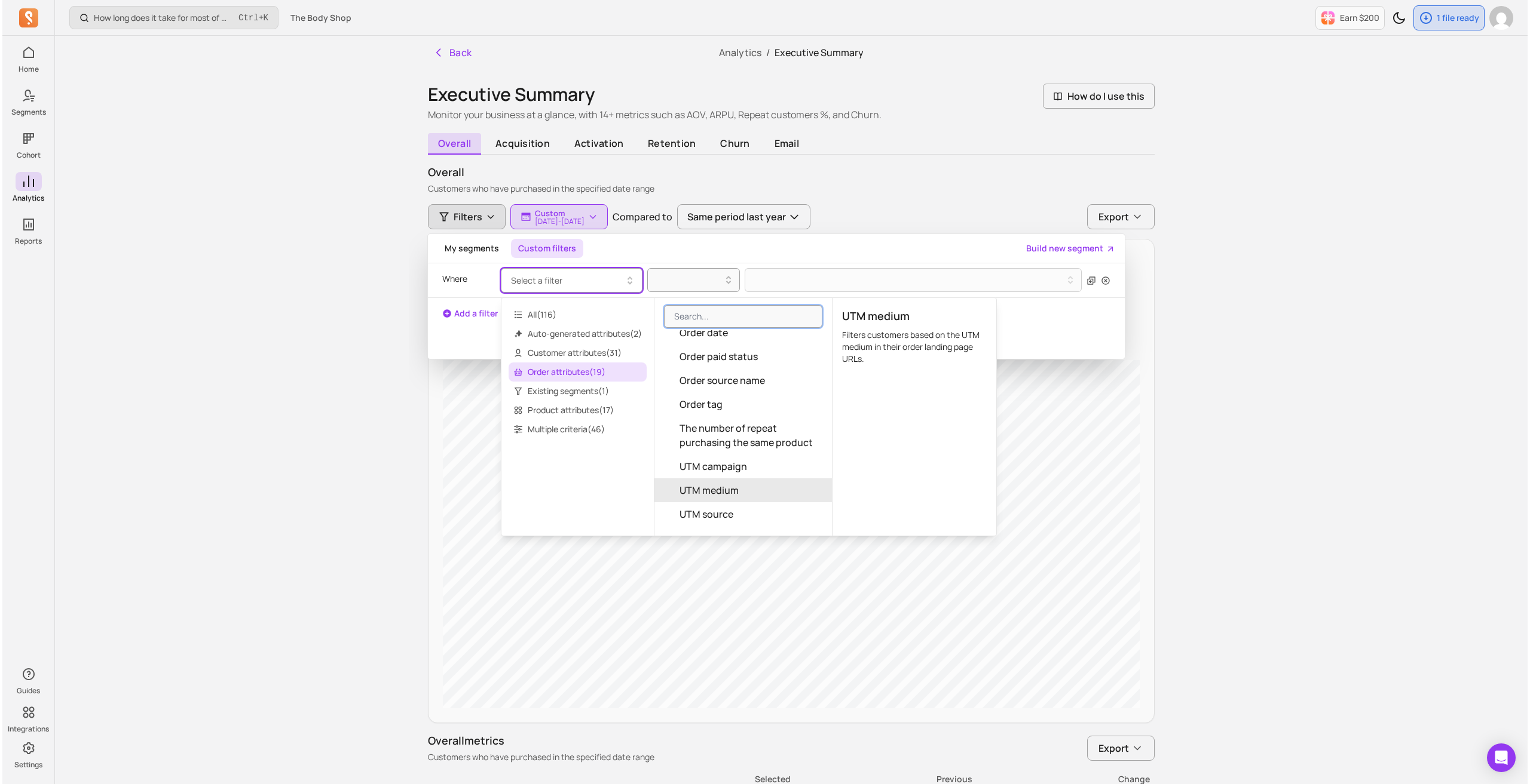
scroll to position [243, 0]
click at [768, 466] on button "Order tag" at bounding box center [741, 464] width 178 height 24
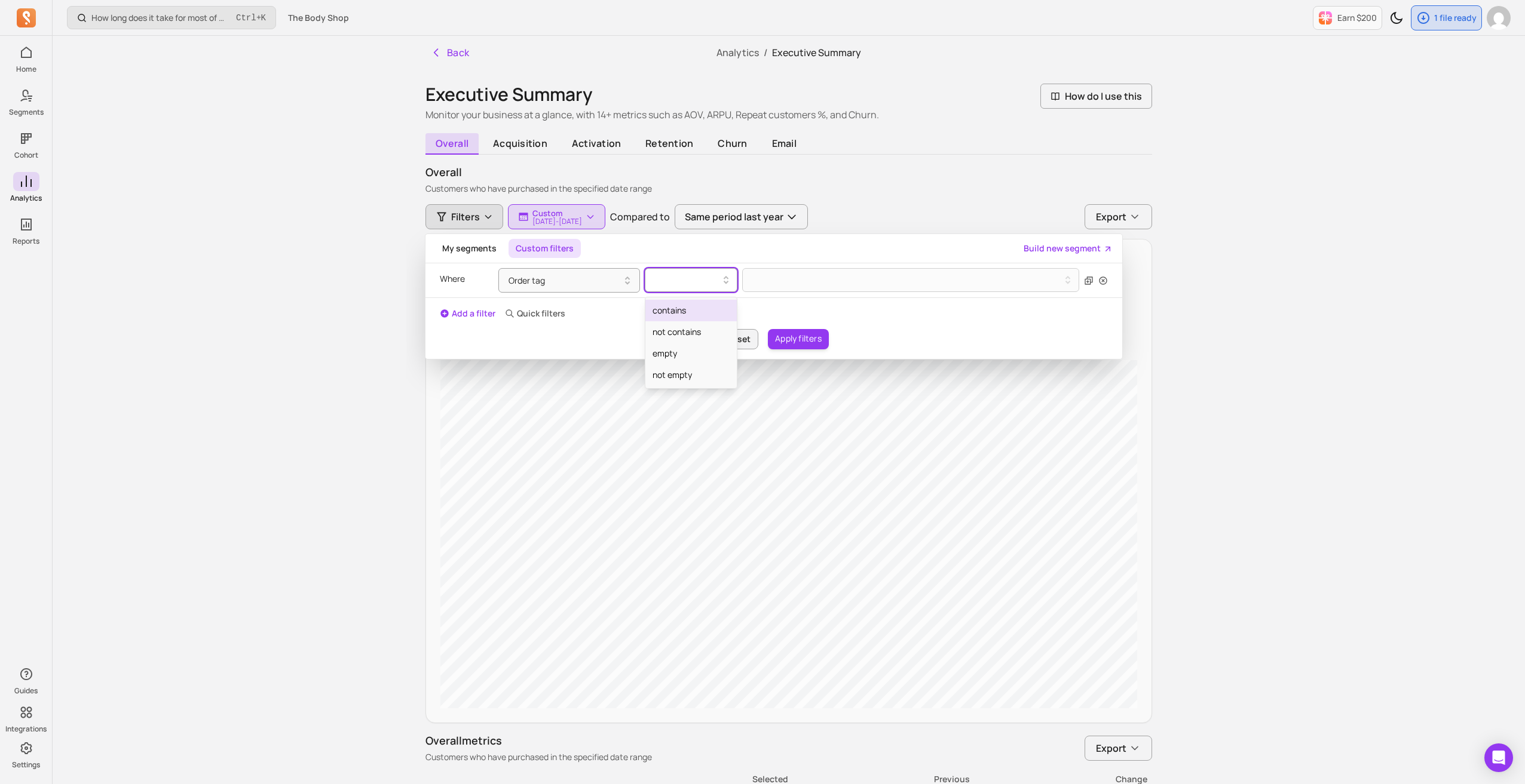
click at [681, 275] on div at bounding box center [686, 280] width 68 height 14
click at [695, 313] on div "contains" at bounding box center [691, 311] width 91 height 22
click at [755, 282] on button at bounding box center [910, 280] width 337 height 24
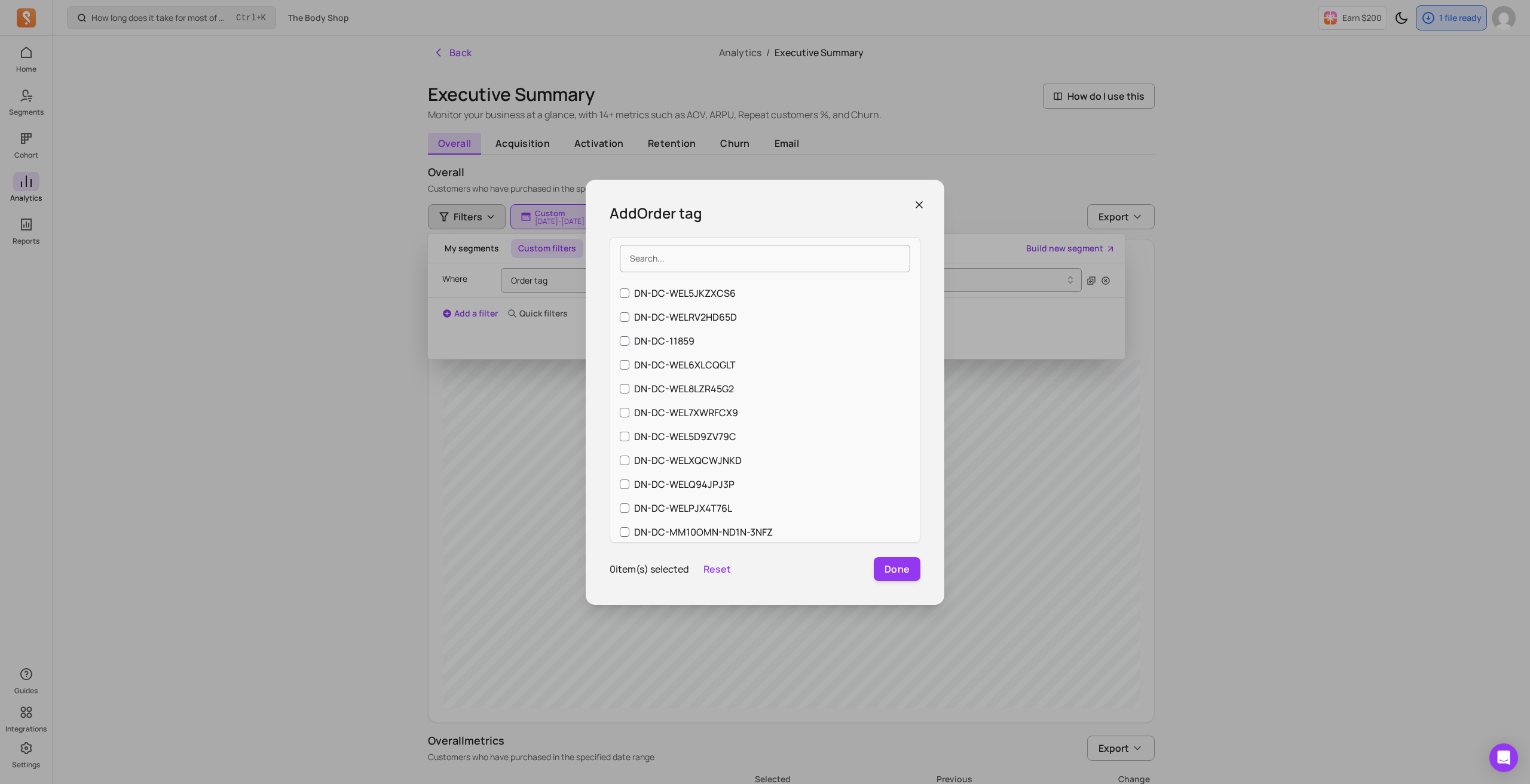
scroll to position [876, 0]
click at [679, 259] on input "search" at bounding box center [765, 258] width 290 height 28
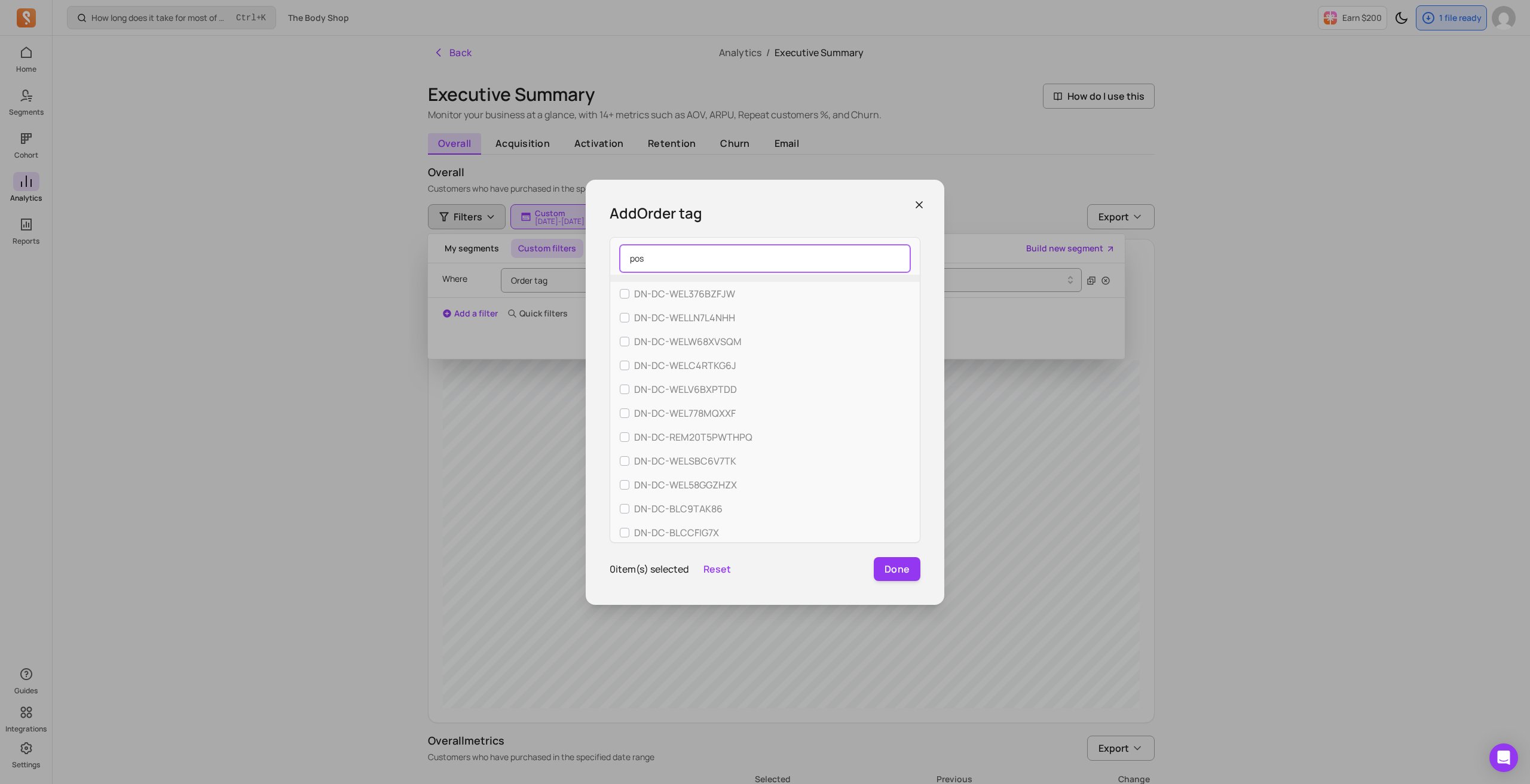
scroll to position [0, 0]
type input "p"
type input "P"
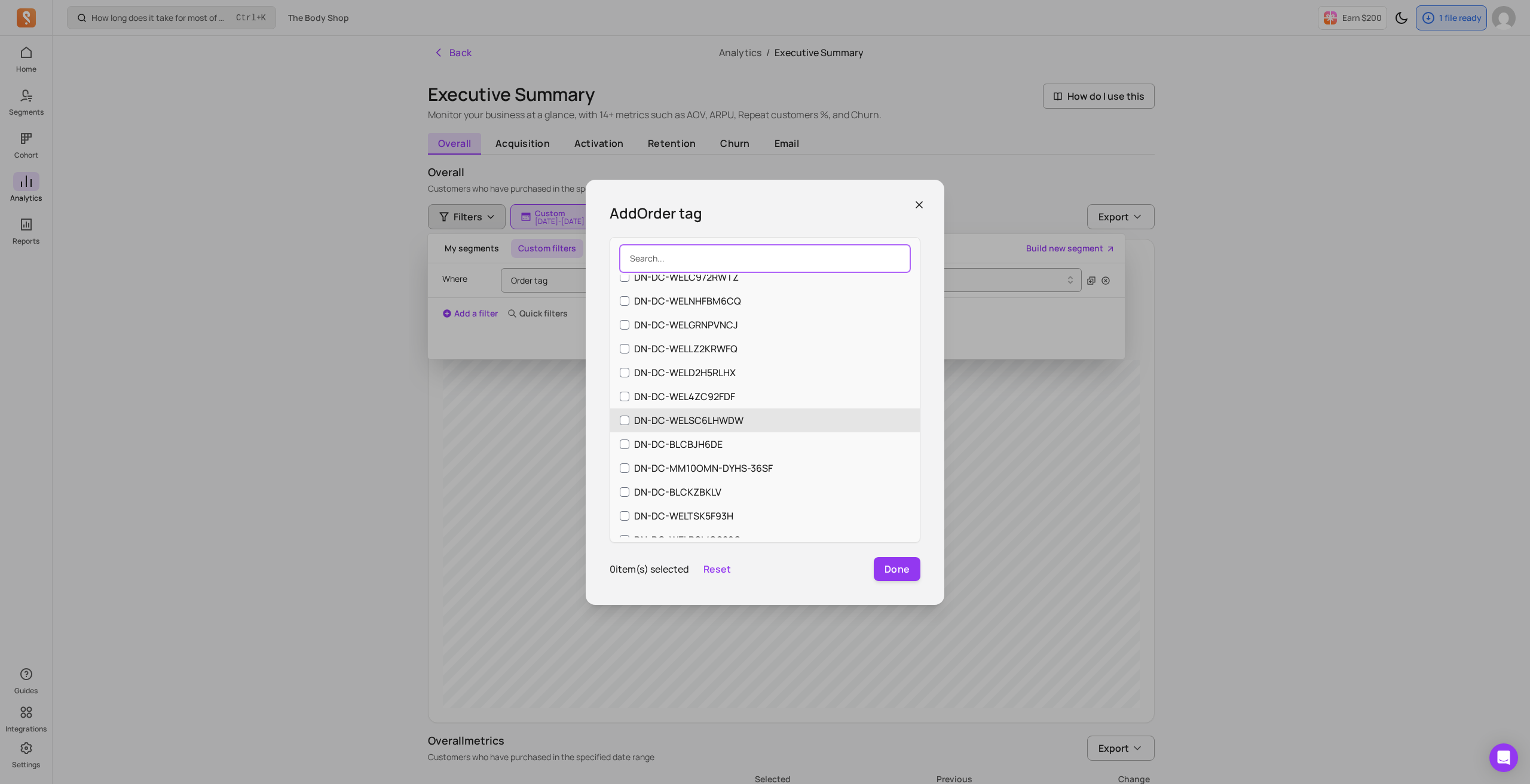
scroll to position [119, 0]
drag, startPoint x: 915, startPoint y: 298, endPoint x: 916, endPoint y: 397, distance: 99.0
click at [916, 398] on div "DN-DC-WEL5P9FCTW8 DN-DC-REM20V29P2S7L DN-DC-WELC972RWTZ DN-DC-WELNHFBM6CQ DN-DC…" at bounding box center [765, 405] width 309 height 262
click at [921, 208] on icon "button" at bounding box center [919, 205] width 12 height 12
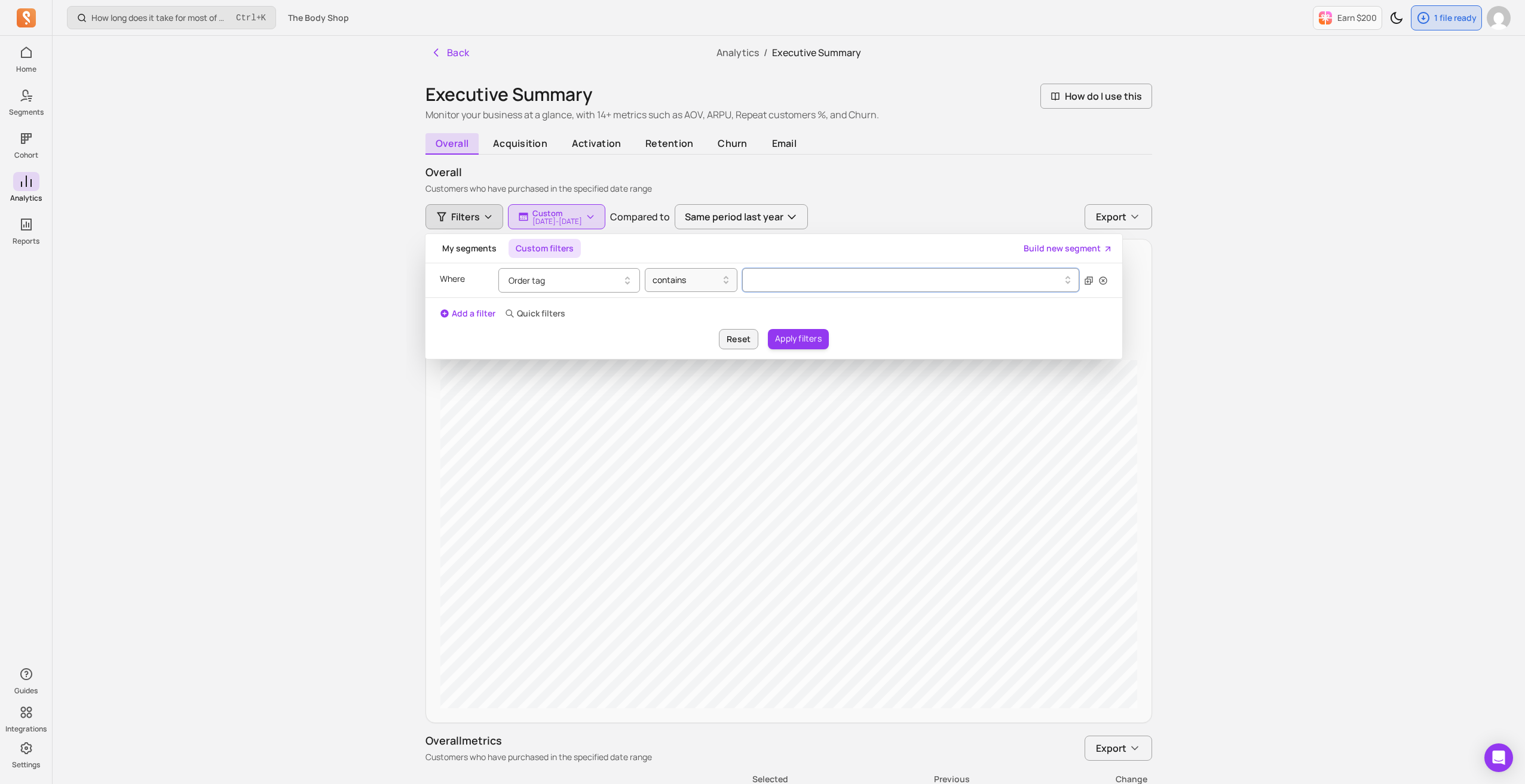
click at [593, 283] on button "Order tag" at bounding box center [569, 280] width 141 height 25
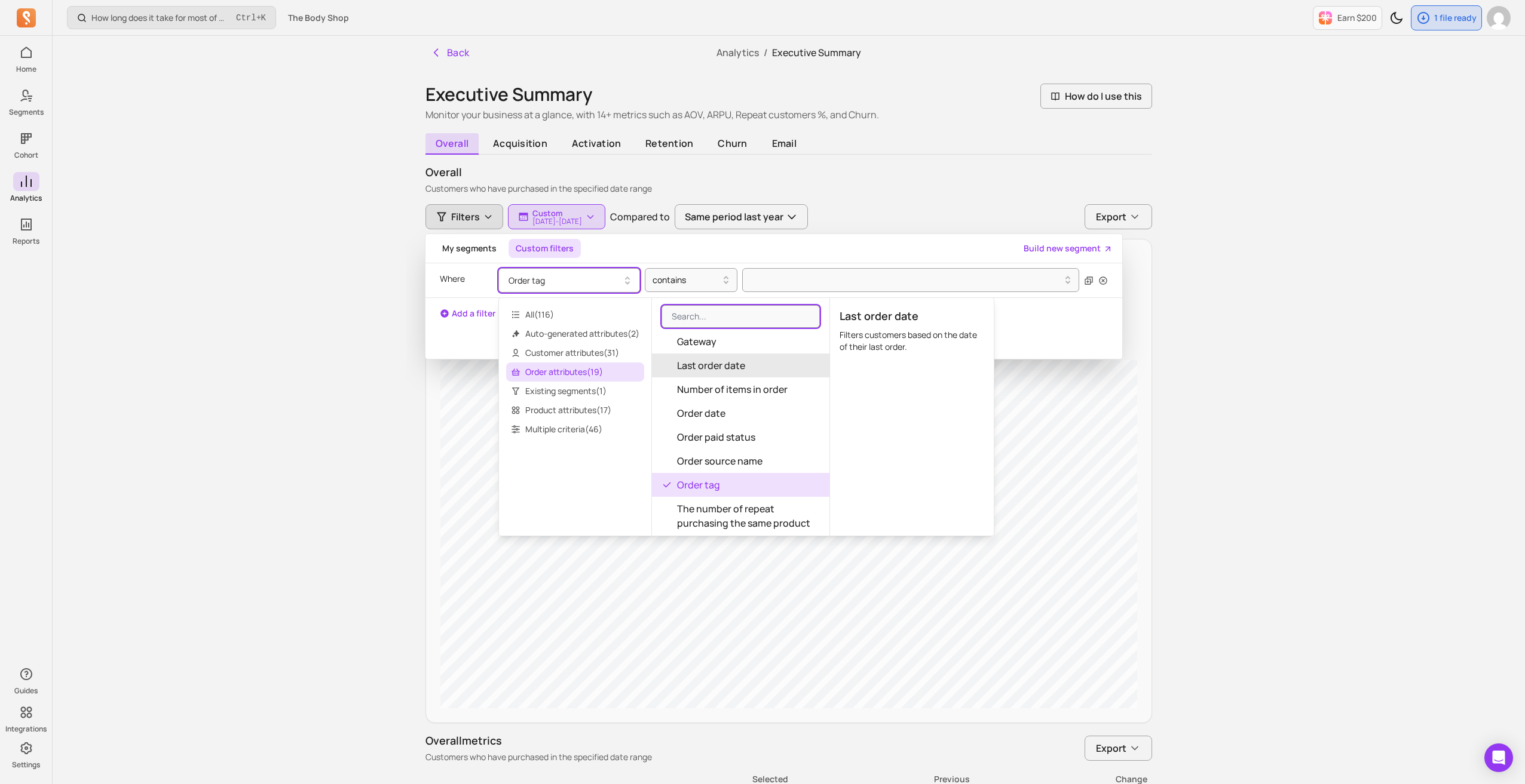
scroll to position [238, 0]
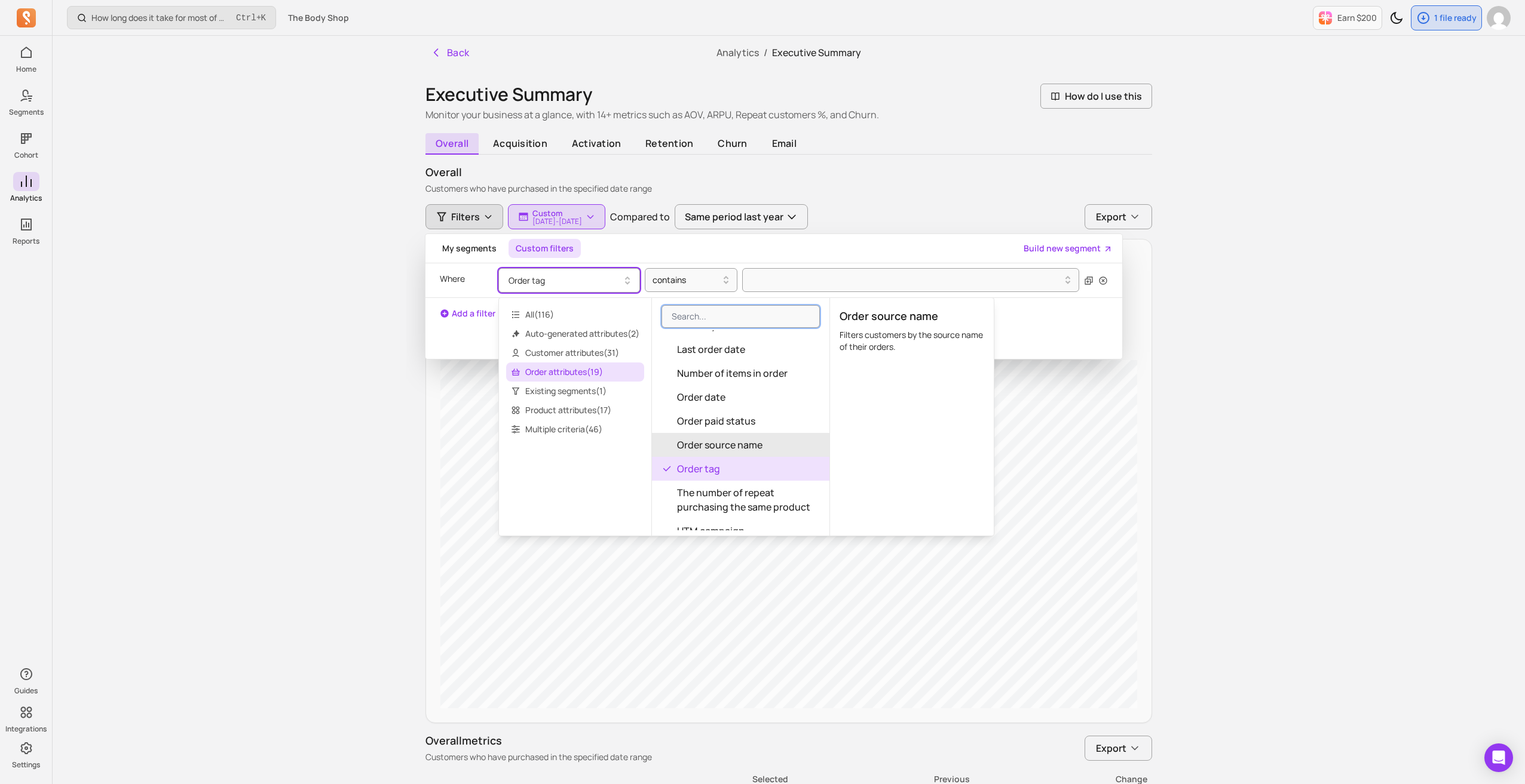
click at [766, 438] on button "Order source name" at bounding box center [741, 445] width 178 height 24
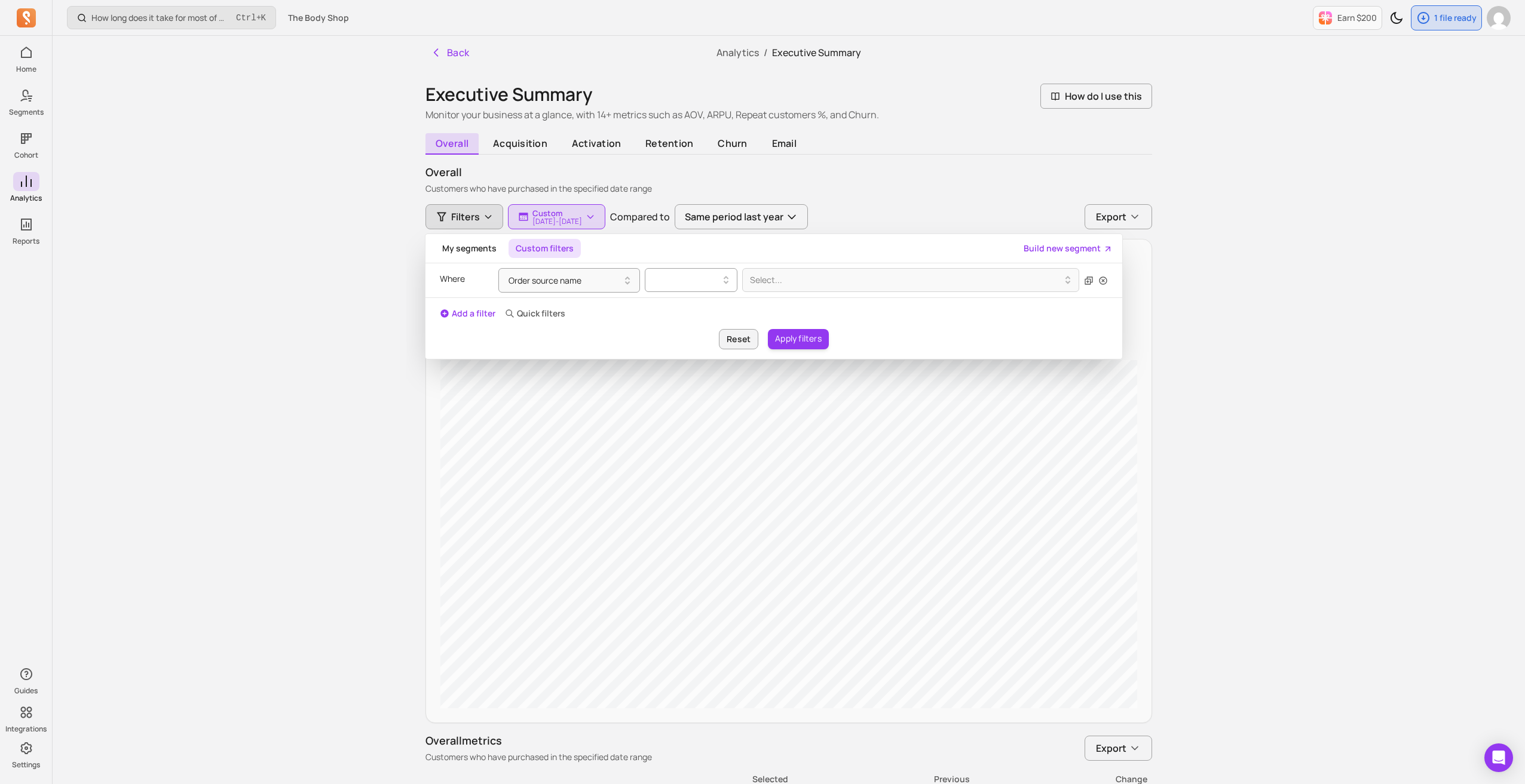
click at [700, 277] on div at bounding box center [686, 280] width 68 height 14
click at [697, 309] on div "contains" at bounding box center [691, 311] width 91 height 22
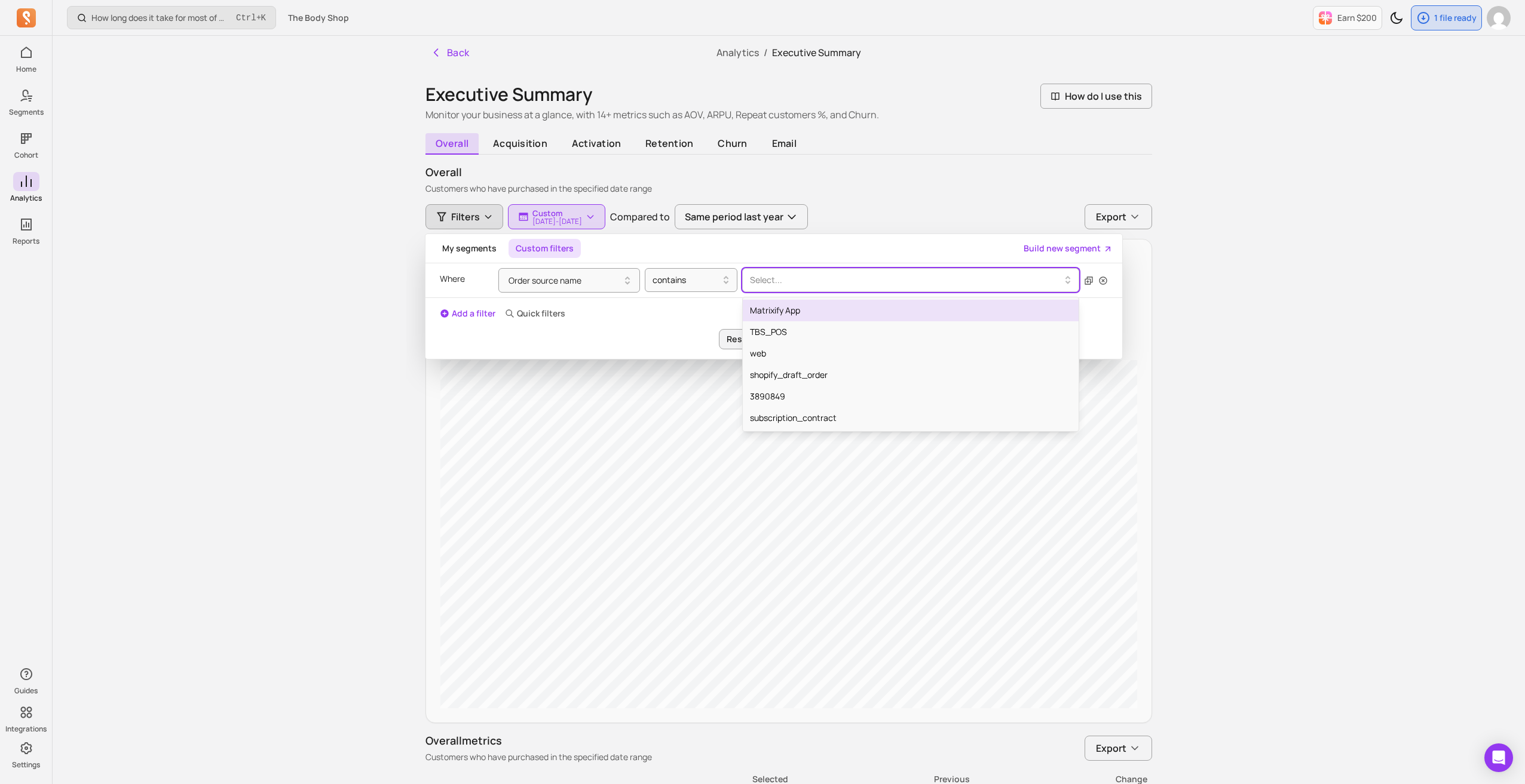
click at [776, 282] on div at bounding box center [906, 280] width 312 height 14
click at [800, 327] on div "TBS_POS" at bounding box center [911, 332] width 336 height 22
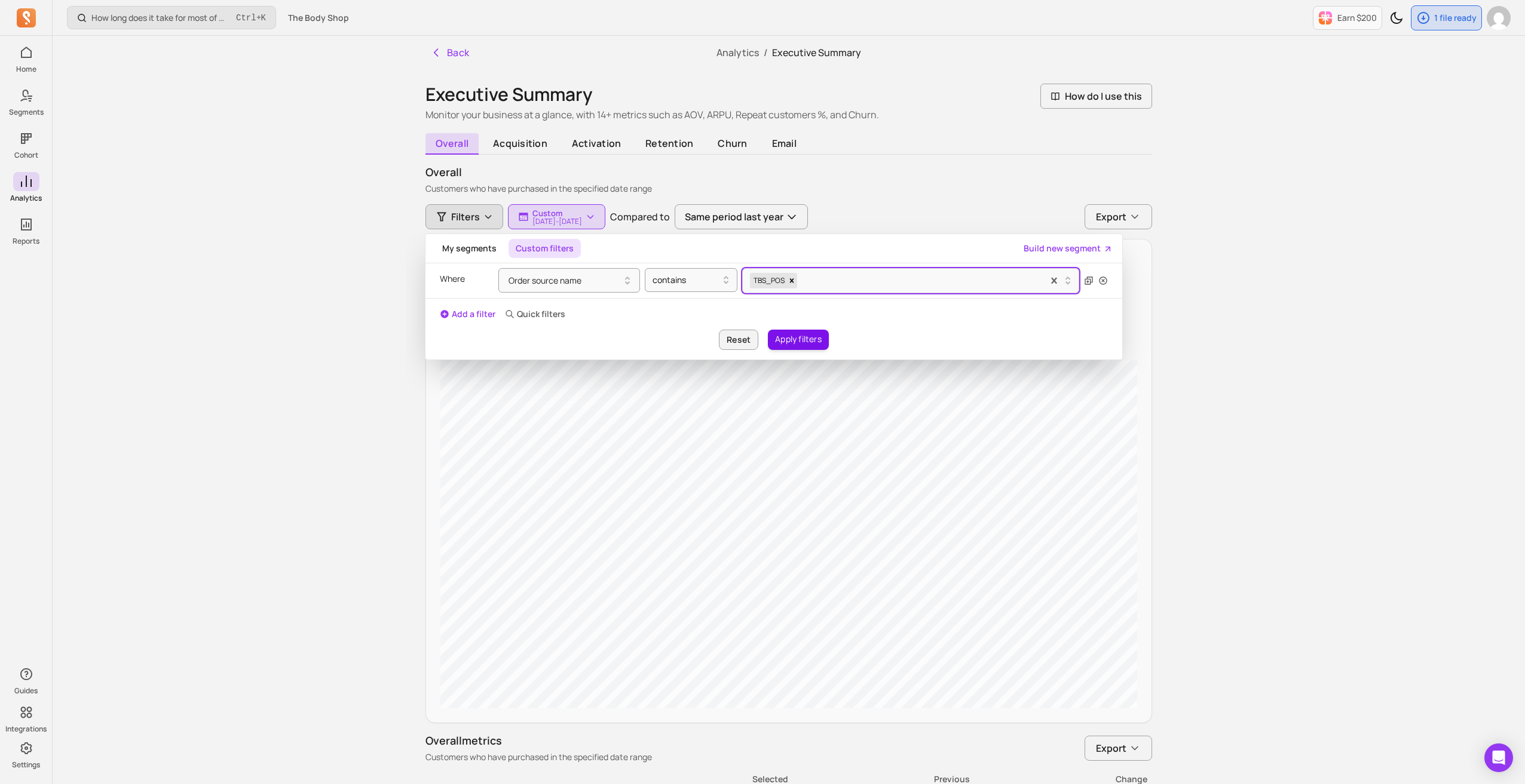
click at [804, 339] on button "Apply filters" at bounding box center [797, 340] width 61 height 20
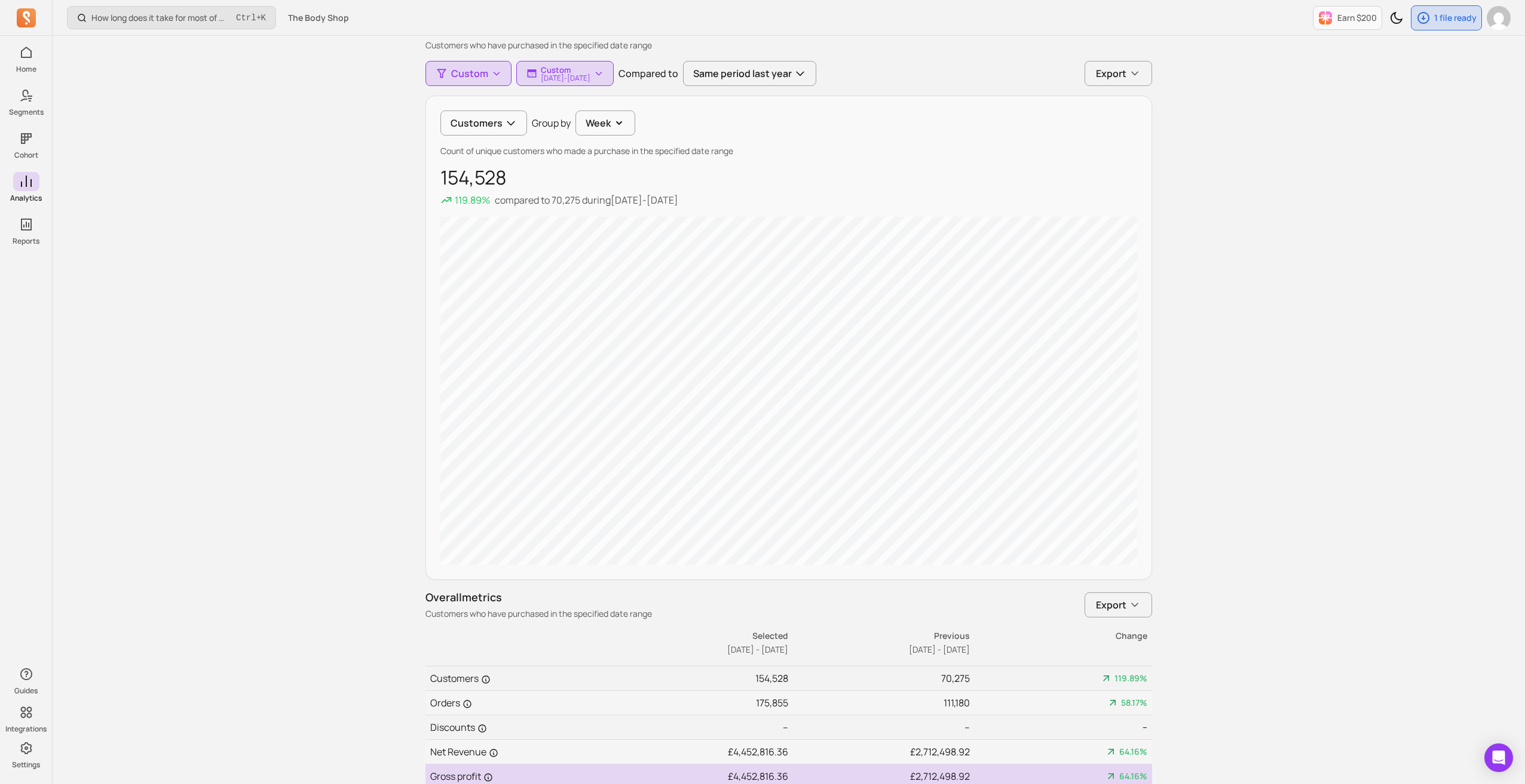
scroll to position [119, 0]
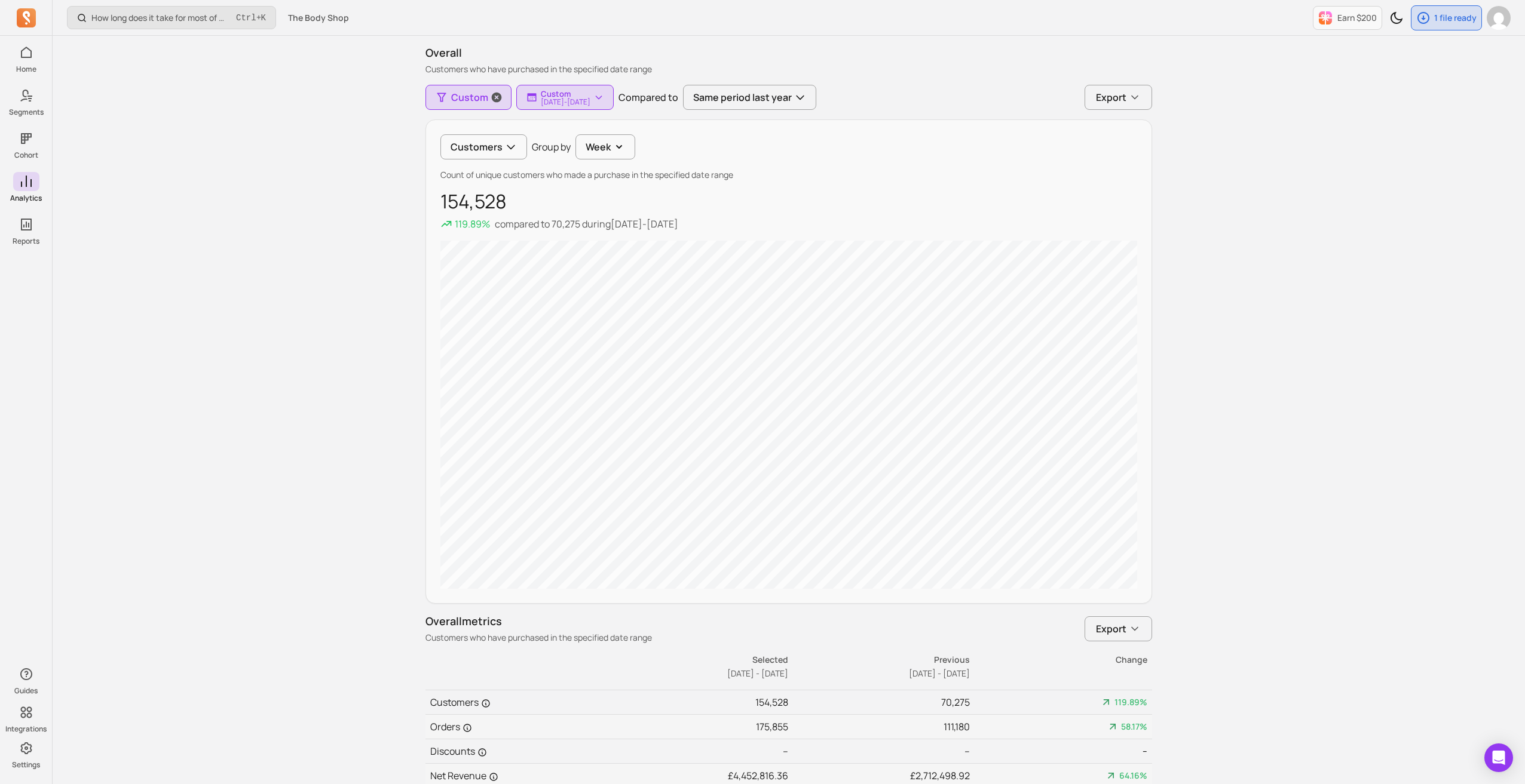
drag, startPoint x: 463, startPoint y: 96, endPoint x: 475, endPoint y: 97, distance: 12.0
click at [463, 96] on span "Custom" at bounding box center [469, 97] width 37 height 14
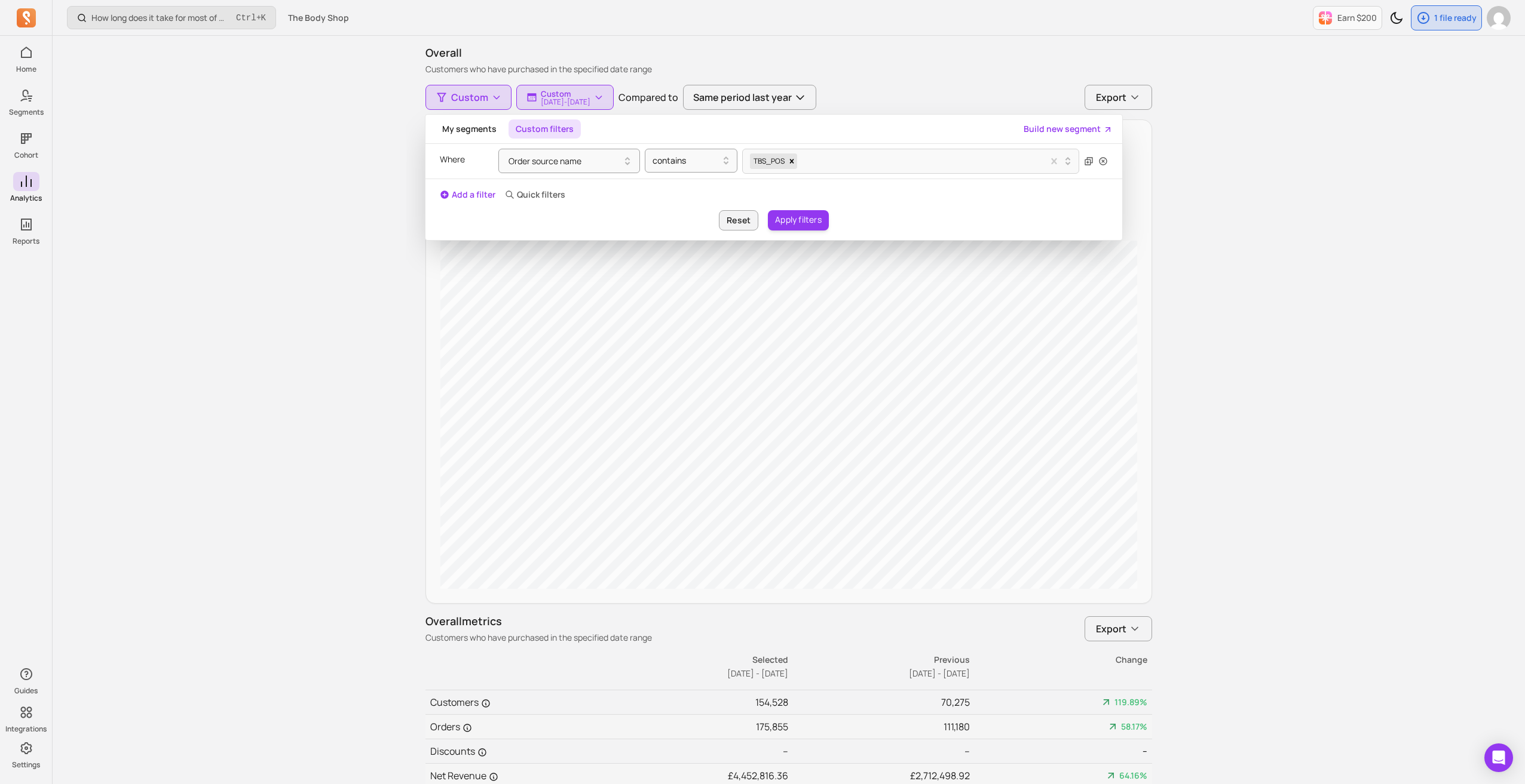
click at [462, 192] on button "Add a filter" at bounding box center [467, 195] width 56 height 12
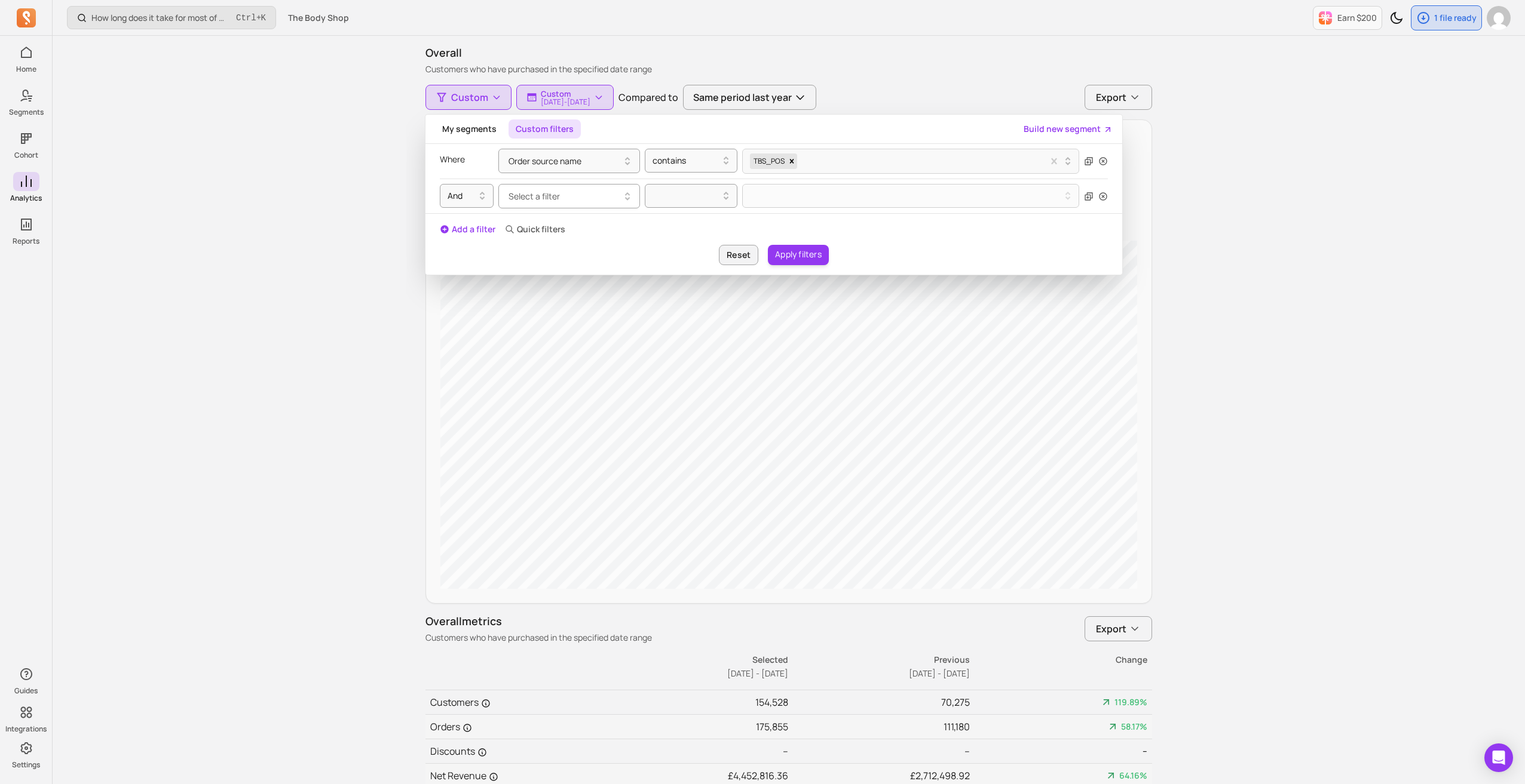
click at [582, 196] on button "Select a filter" at bounding box center [569, 196] width 141 height 25
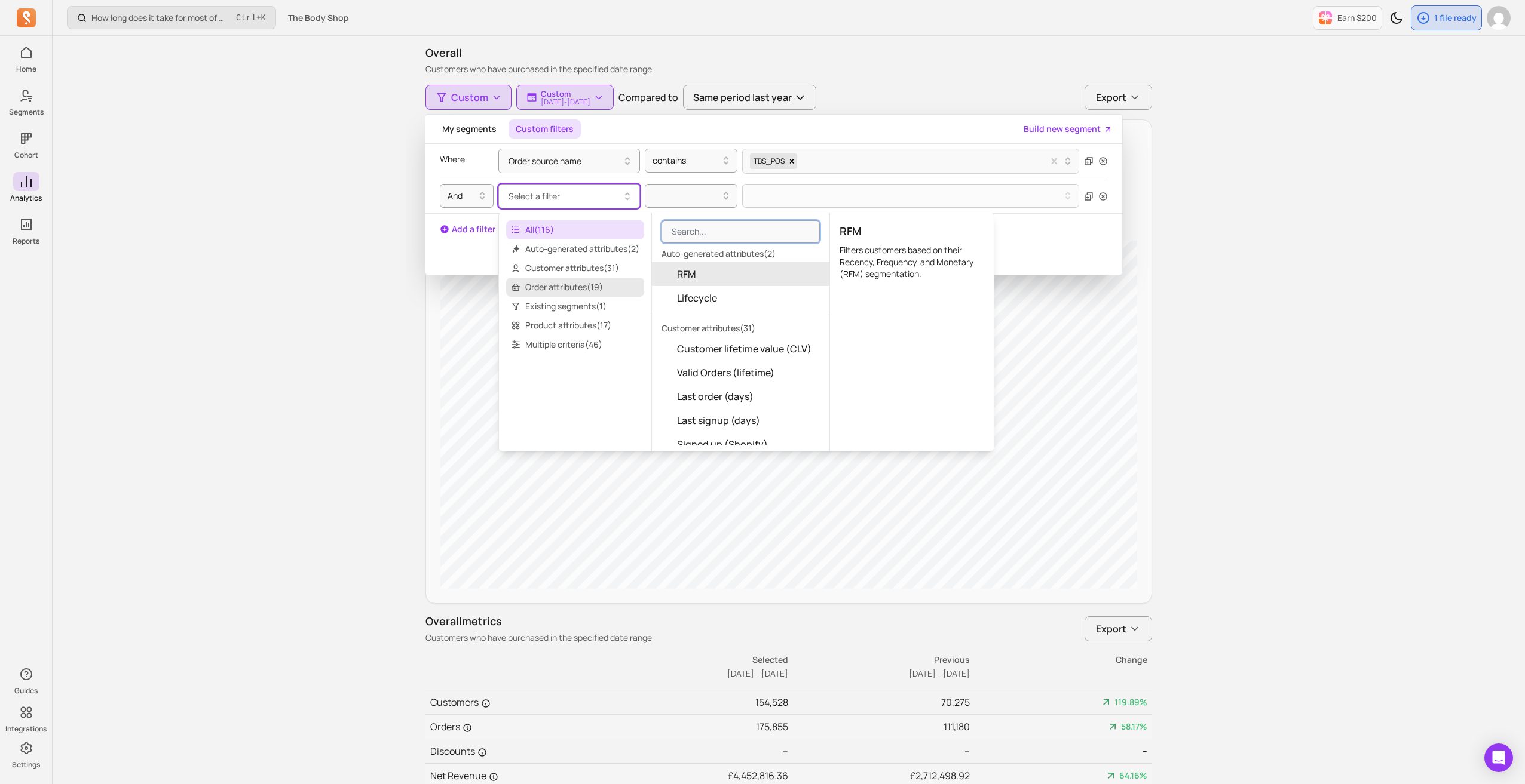
click at [615, 287] on span "Order attributes ( 19 )" at bounding box center [575, 286] width 138 height 19
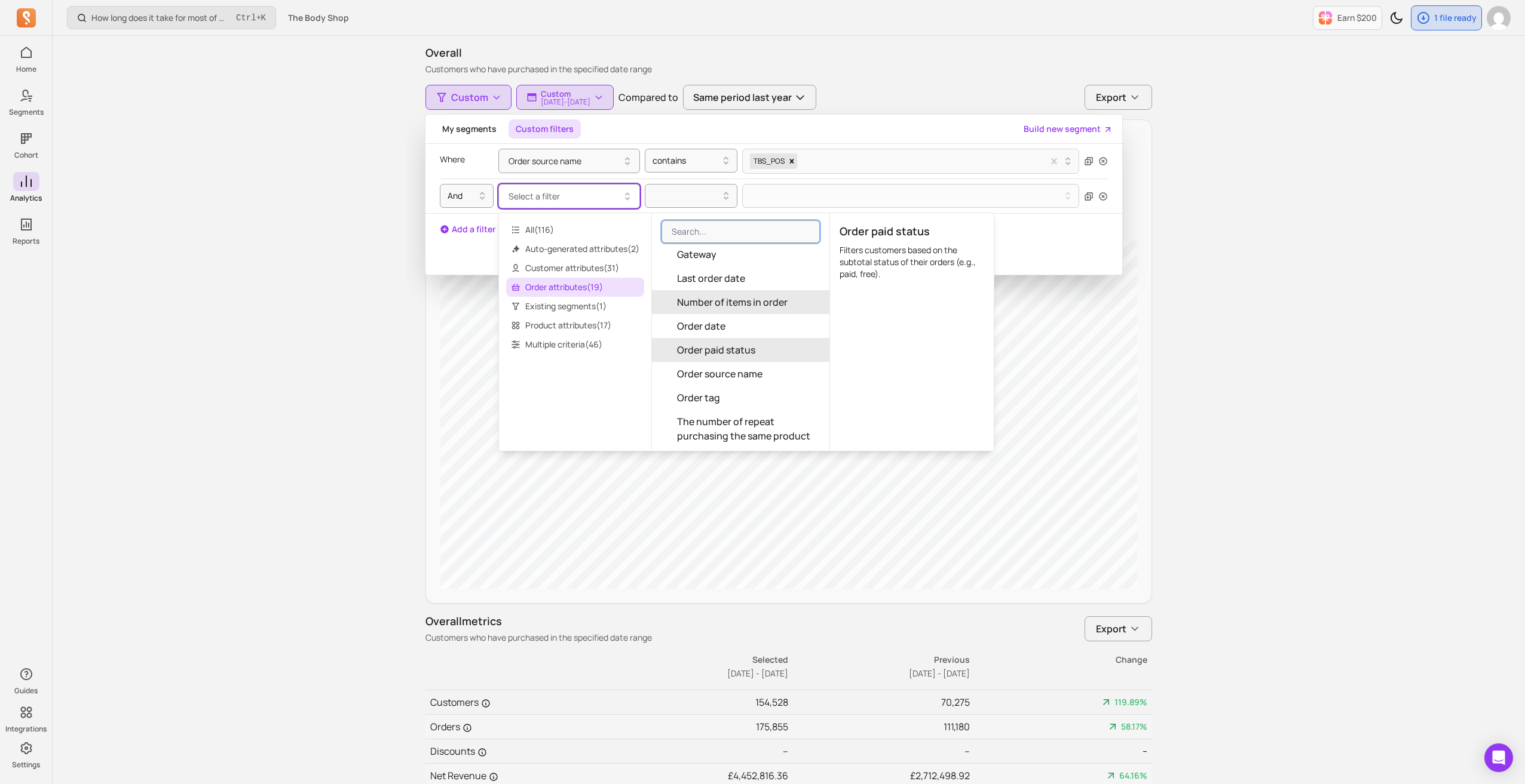
scroll to position [238, 0]
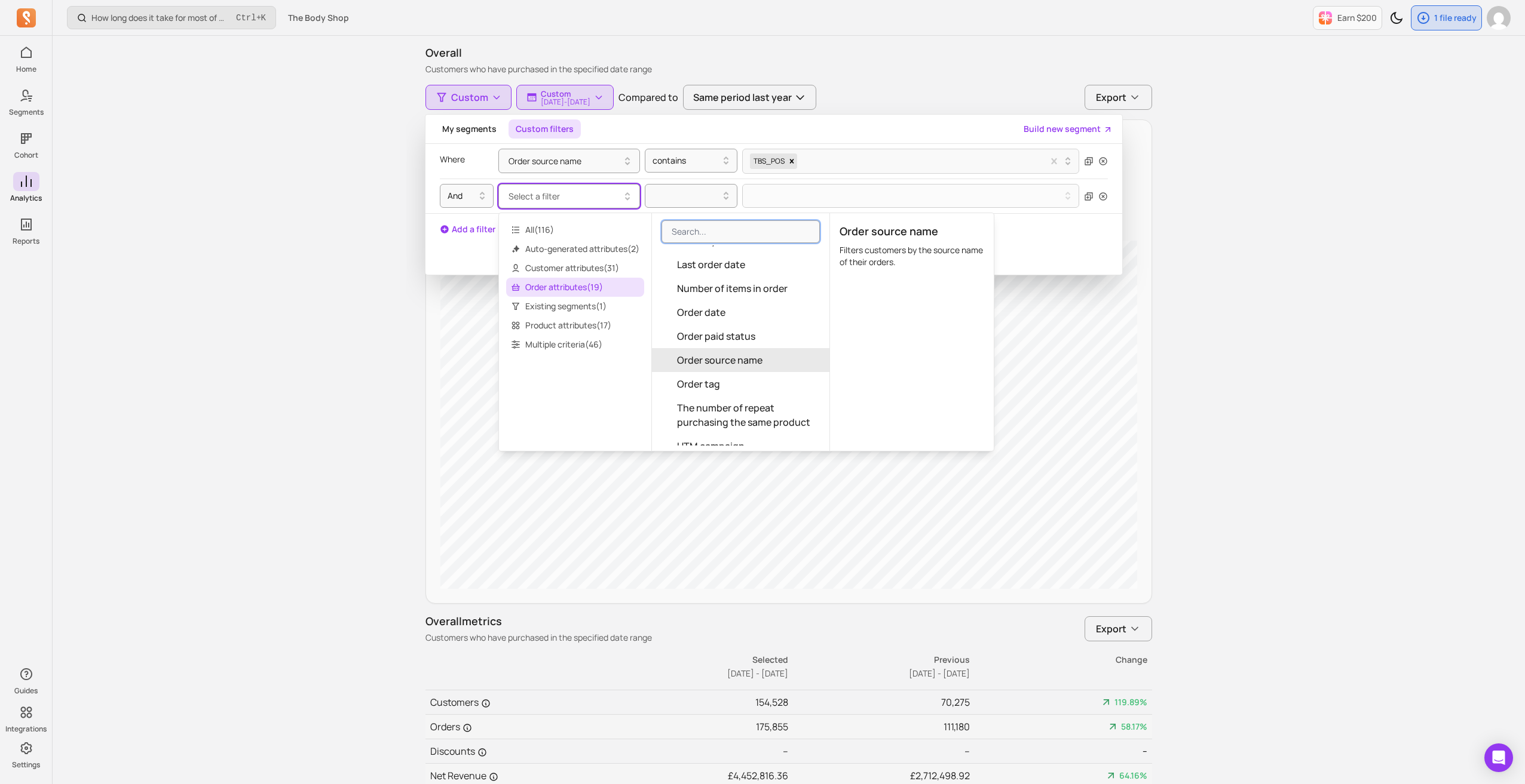
click at [755, 356] on span "Order source name" at bounding box center [720, 360] width 85 height 14
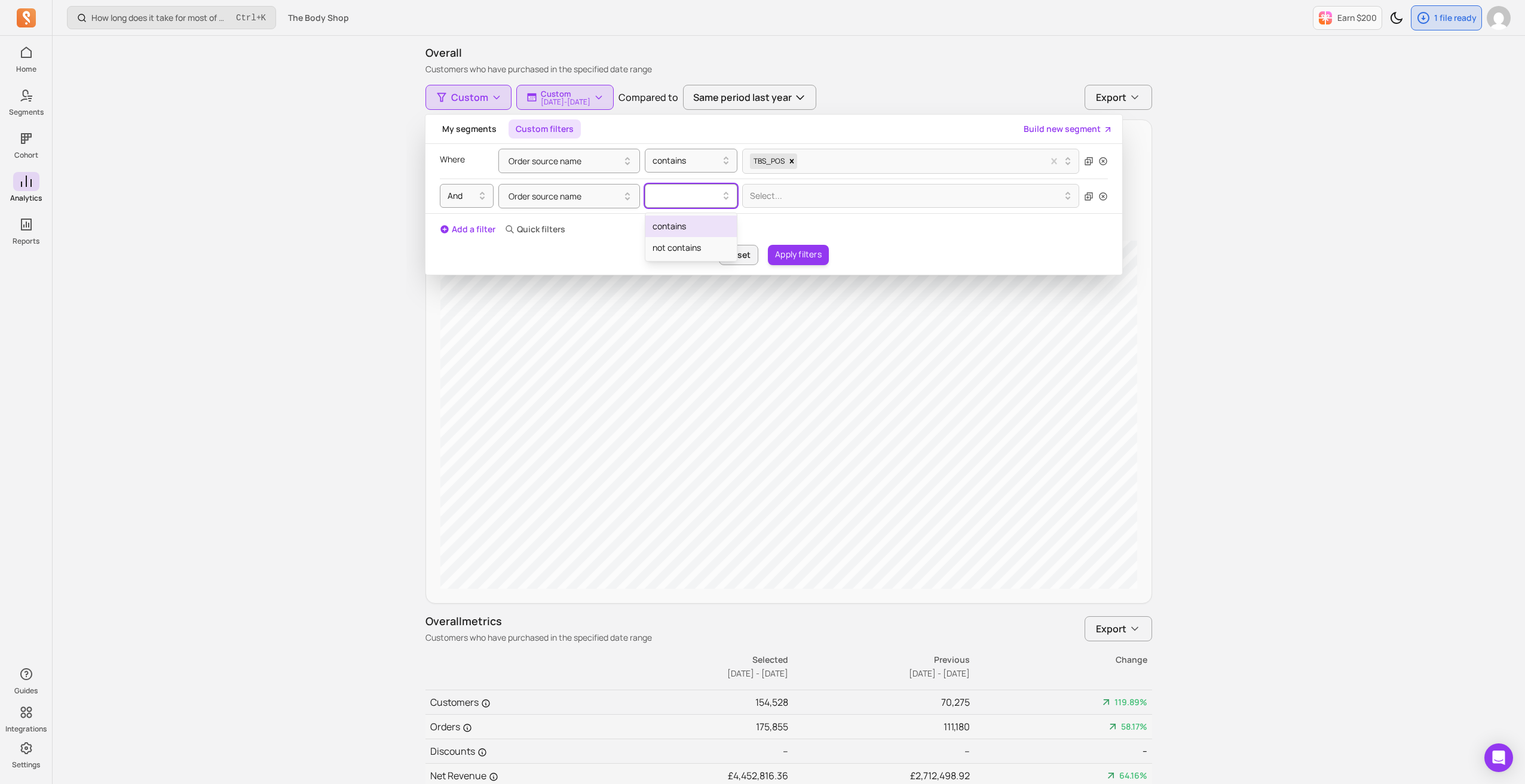
click at [693, 193] on div at bounding box center [686, 196] width 68 height 14
click at [681, 224] on div "contains" at bounding box center [691, 227] width 91 height 22
click at [832, 198] on div at bounding box center [906, 196] width 312 height 14
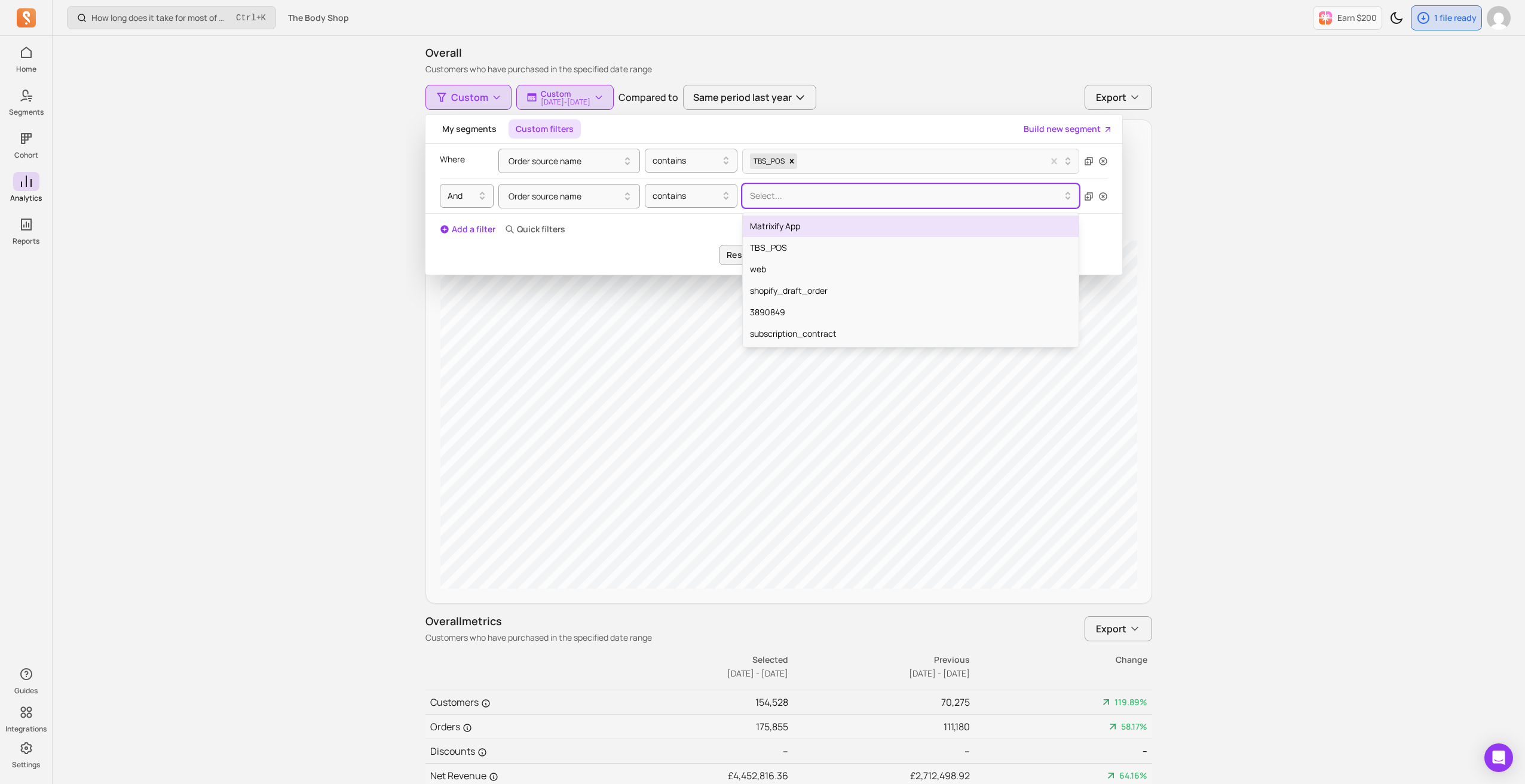
click at [809, 222] on div "Matrixify App" at bounding box center [911, 227] width 336 height 22
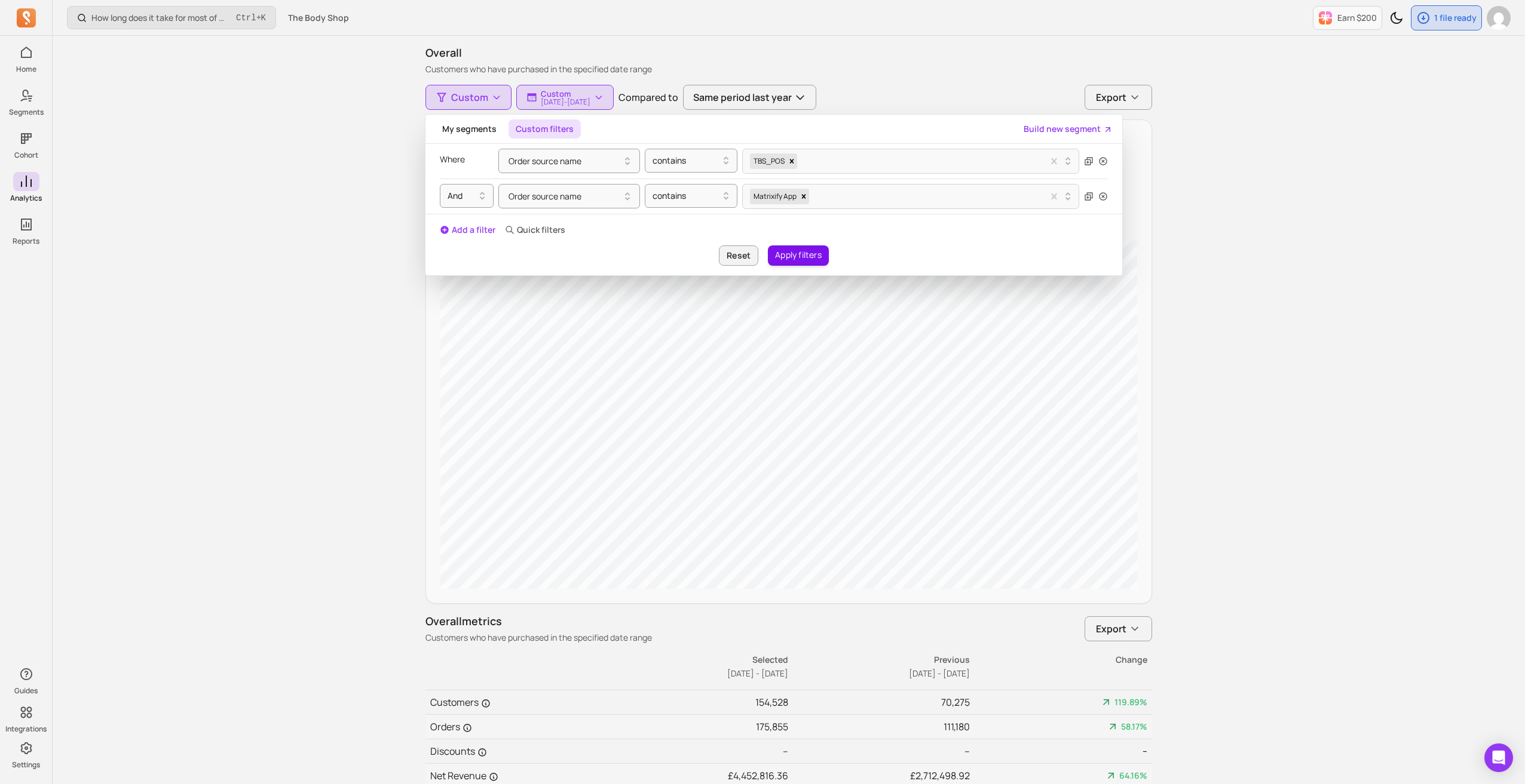
click at [810, 258] on button "Apply filters" at bounding box center [797, 255] width 61 height 20
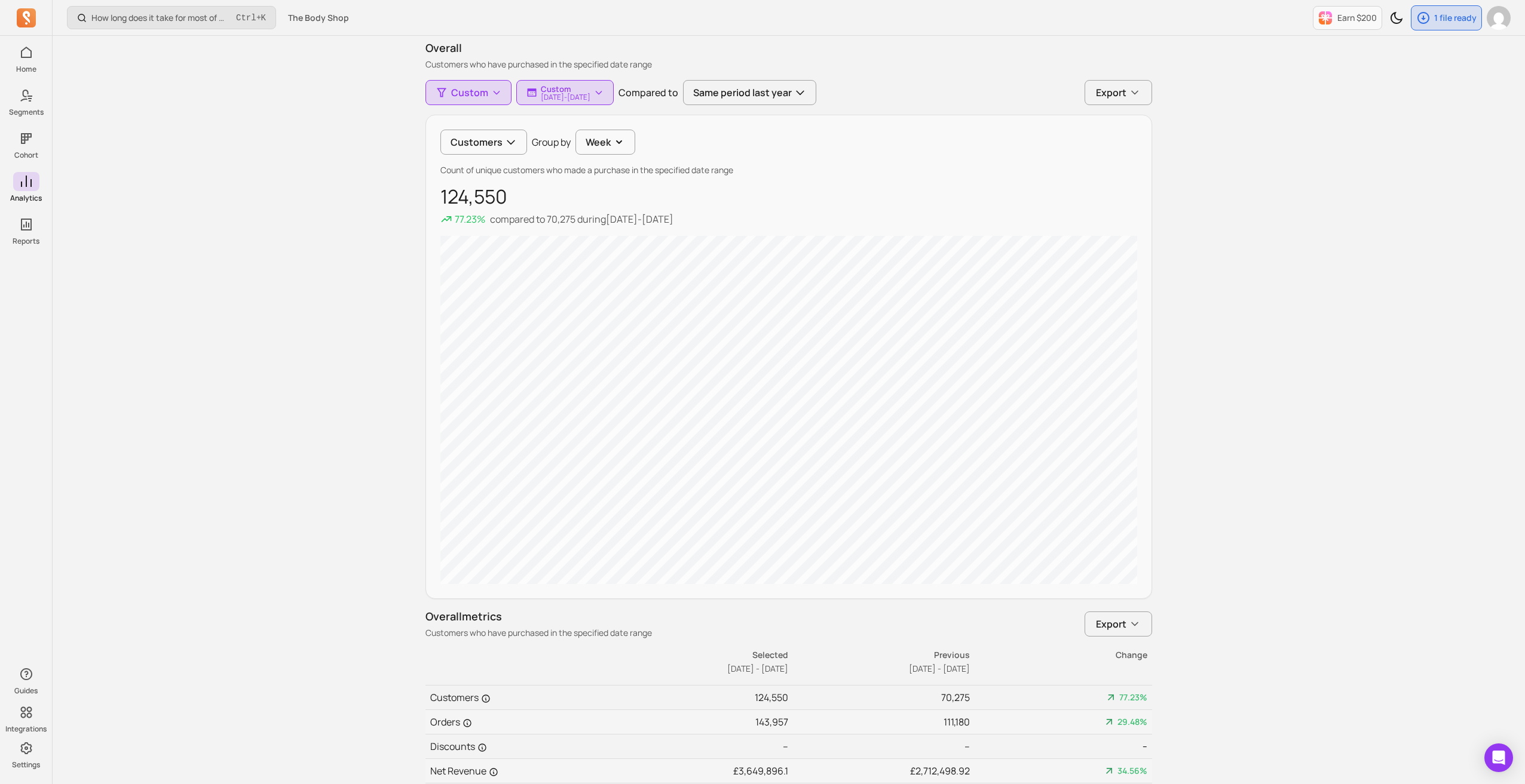
scroll to position [60, 0]
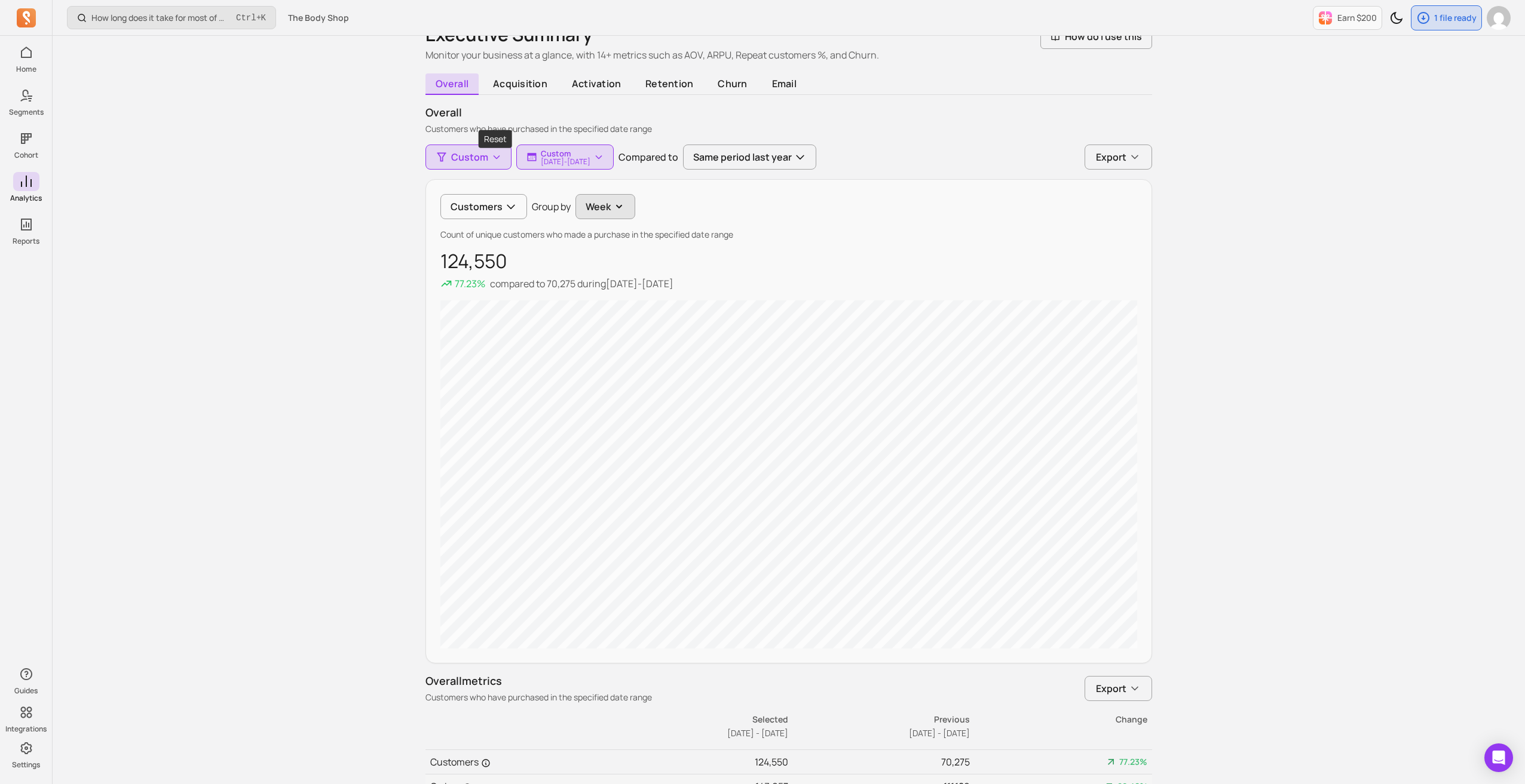
drag, startPoint x: 493, startPoint y: 157, endPoint x: 592, endPoint y: 206, distance: 110.5
click at [0, 0] on icon "button" at bounding box center [0, 0] width 0 height 0
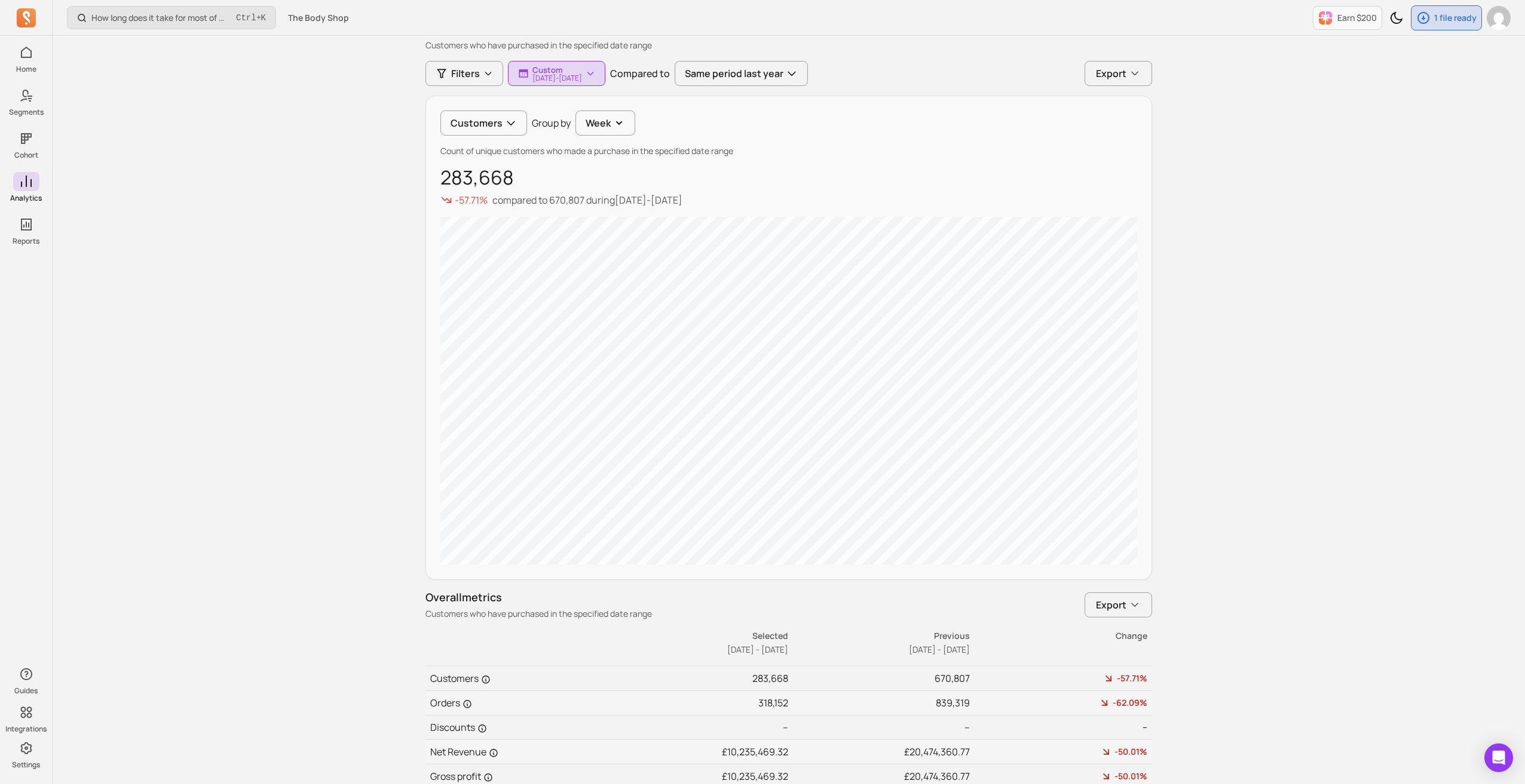
scroll to position [179, 0]
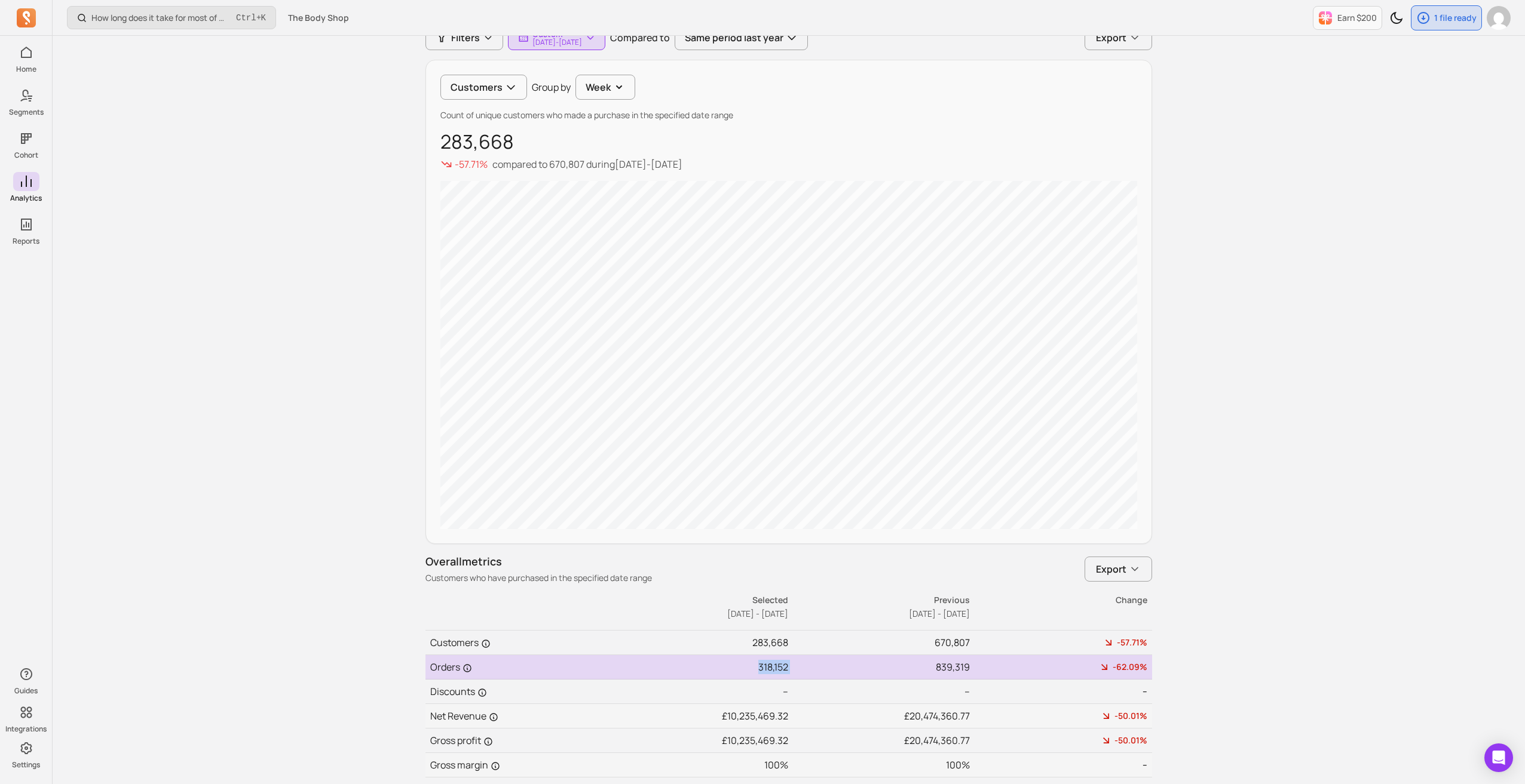
drag, startPoint x: 758, startPoint y: 666, endPoint x: 794, endPoint y: 662, distance: 36.2
click at [794, 662] on tr "Orders 318,152 839,319 -62.09%" at bounding box center [788, 667] width 727 height 25
